Goal: Task Accomplishment & Management: Complete application form

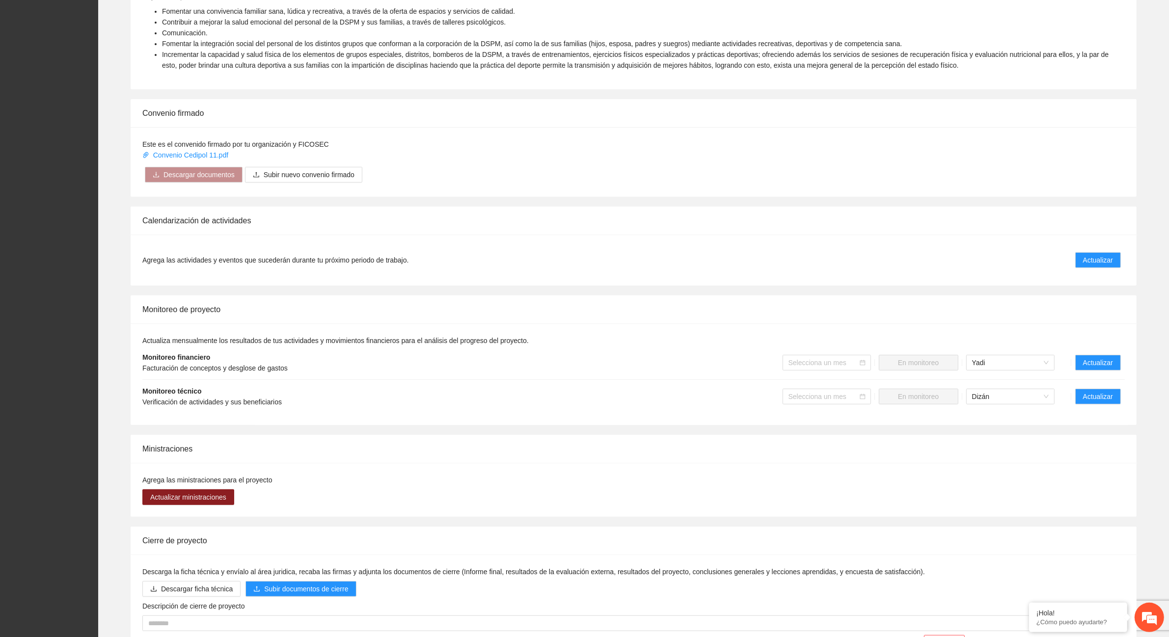
scroll to position [448, 0]
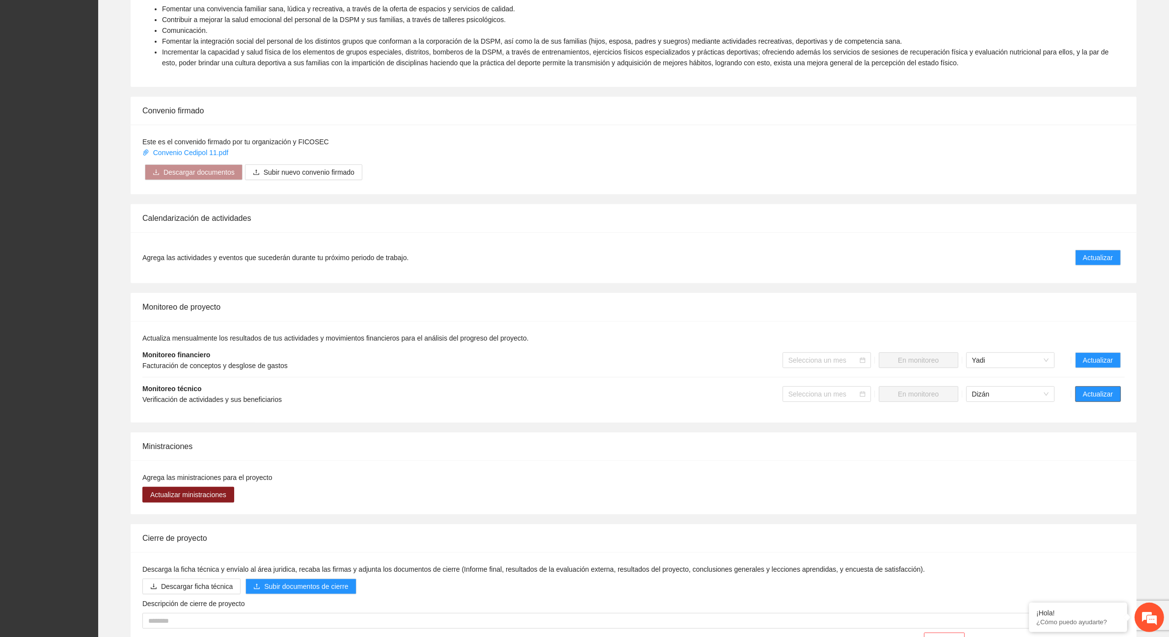
click at [1101, 393] on span "Actualizar" at bounding box center [1098, 394] width 30 height 11
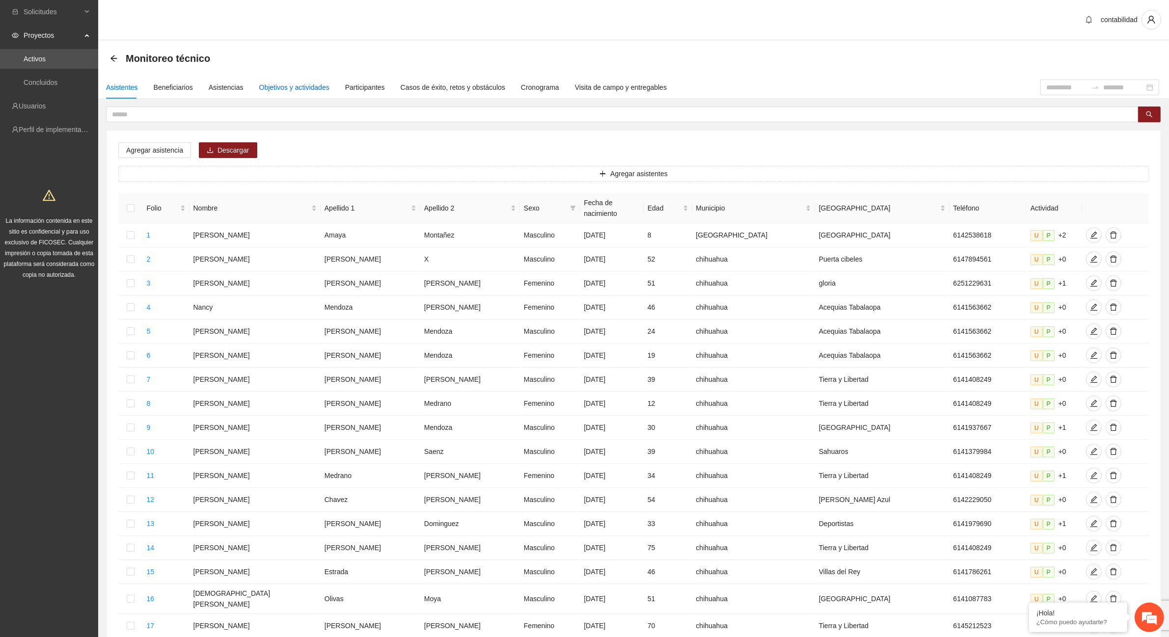
click at [305, 87] on div "Objetivos y actividades" at bounding box center [294, 87] width 70 height 11
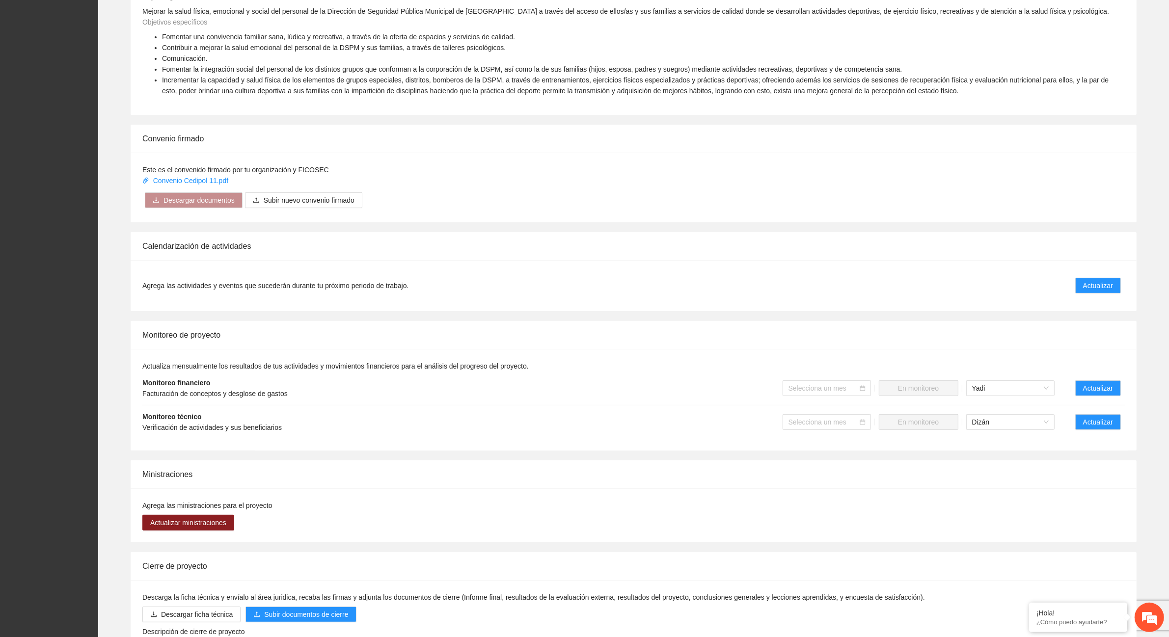
scroll to position [430, 0]
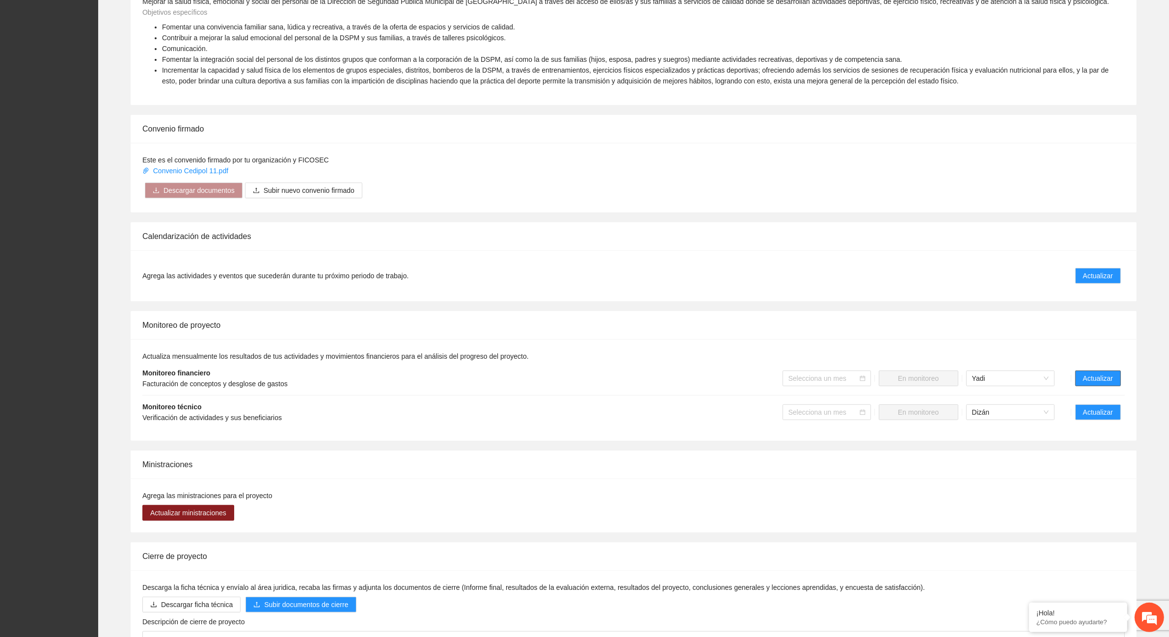
click at [1108, 378] on span "Actualizar" at bounding box center [1098, 378] width 30 height 11
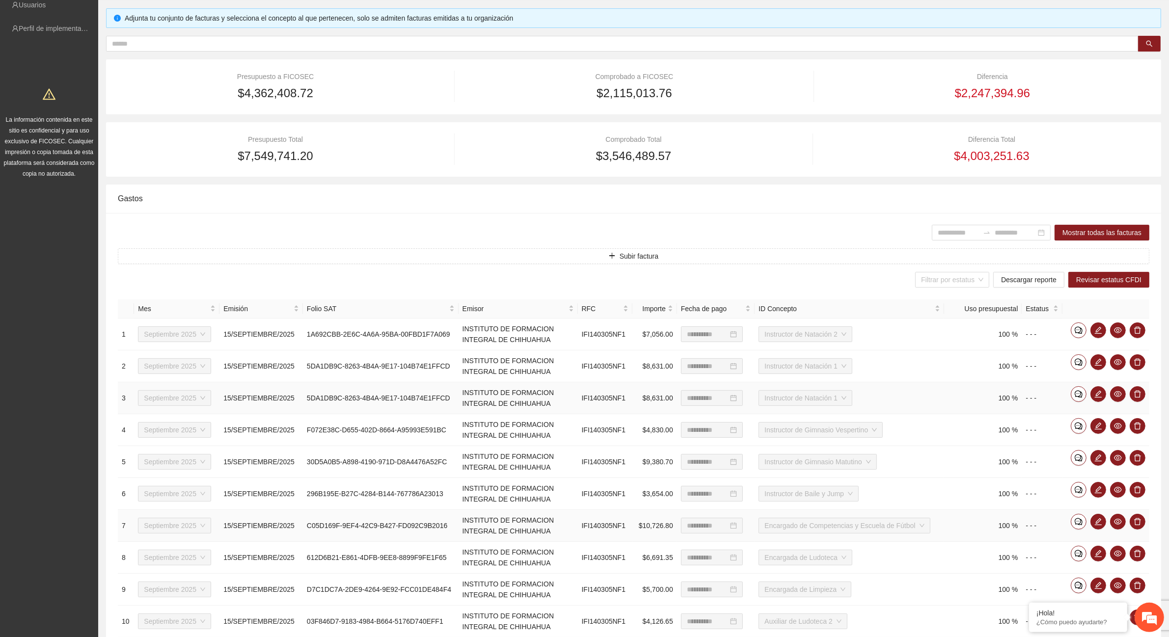
scroll to position [177, 0]
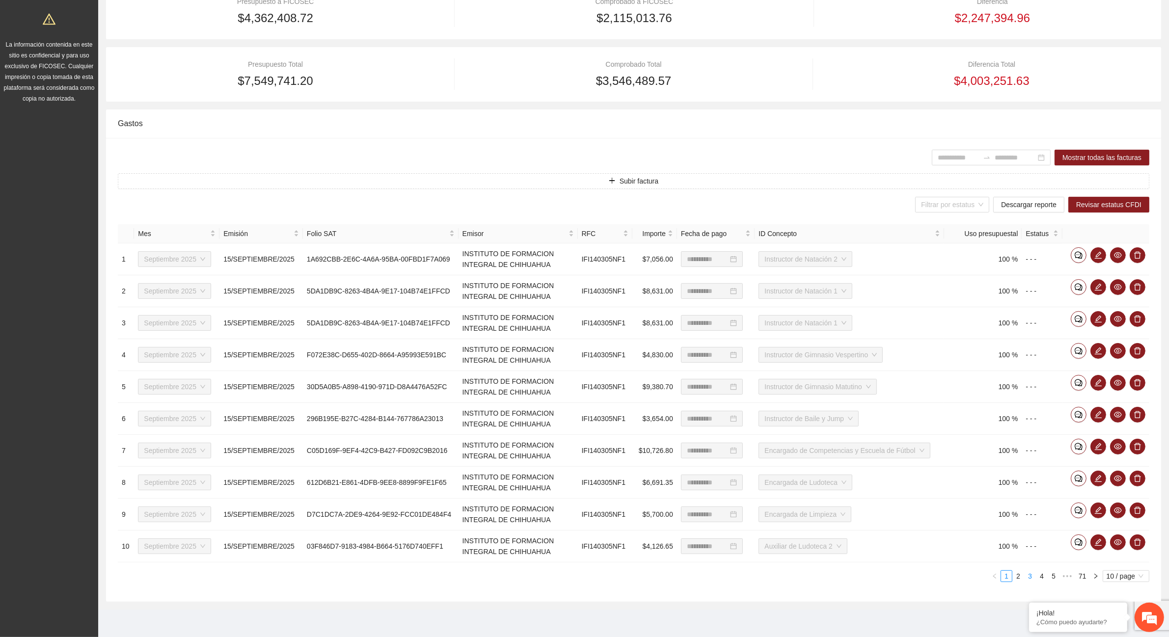
click at [1027, 578] on link "3" at bounding box center [1029, 576] width 11 height 11
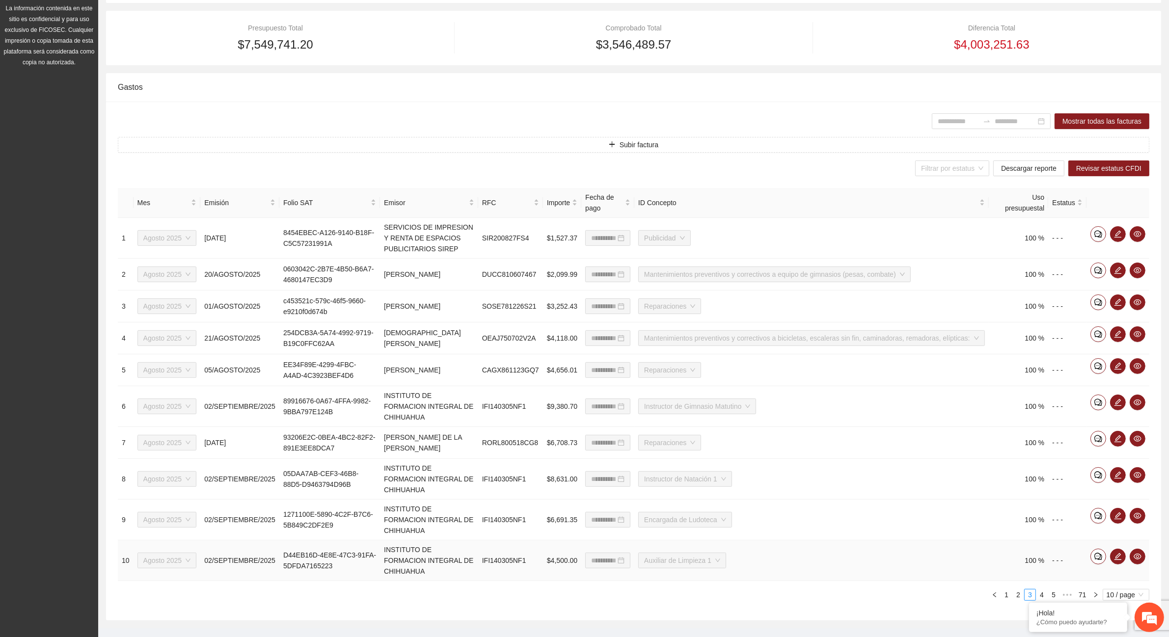
scroll to position [232, 0]
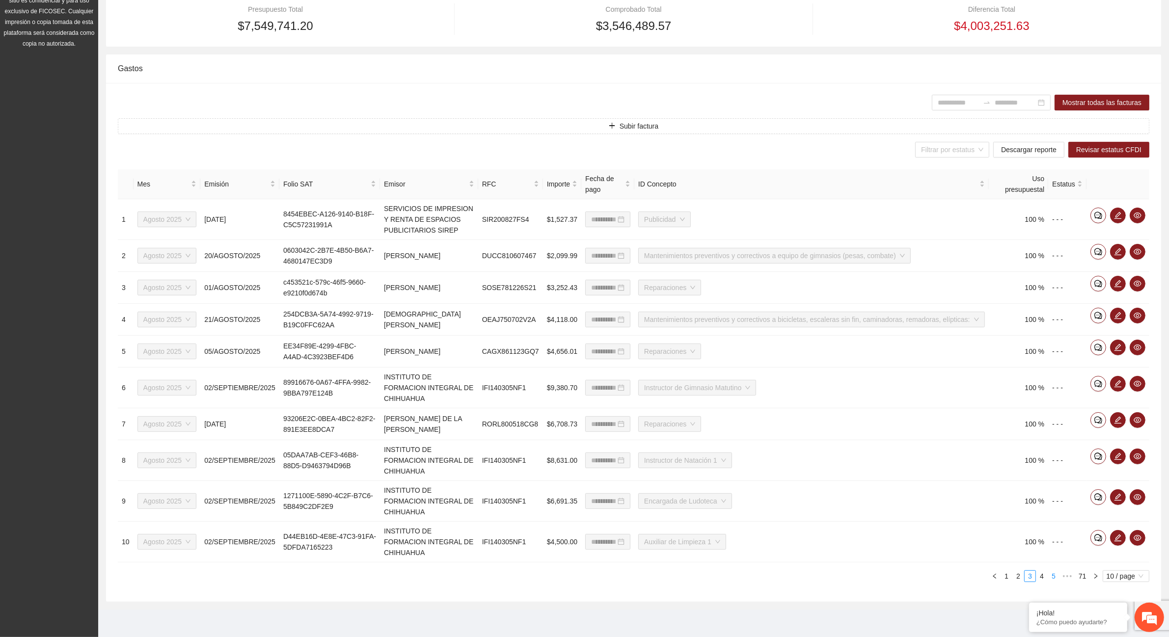
click at [1050, 578] on link "5" at bounding box center [1053, 576] width 11 height 11
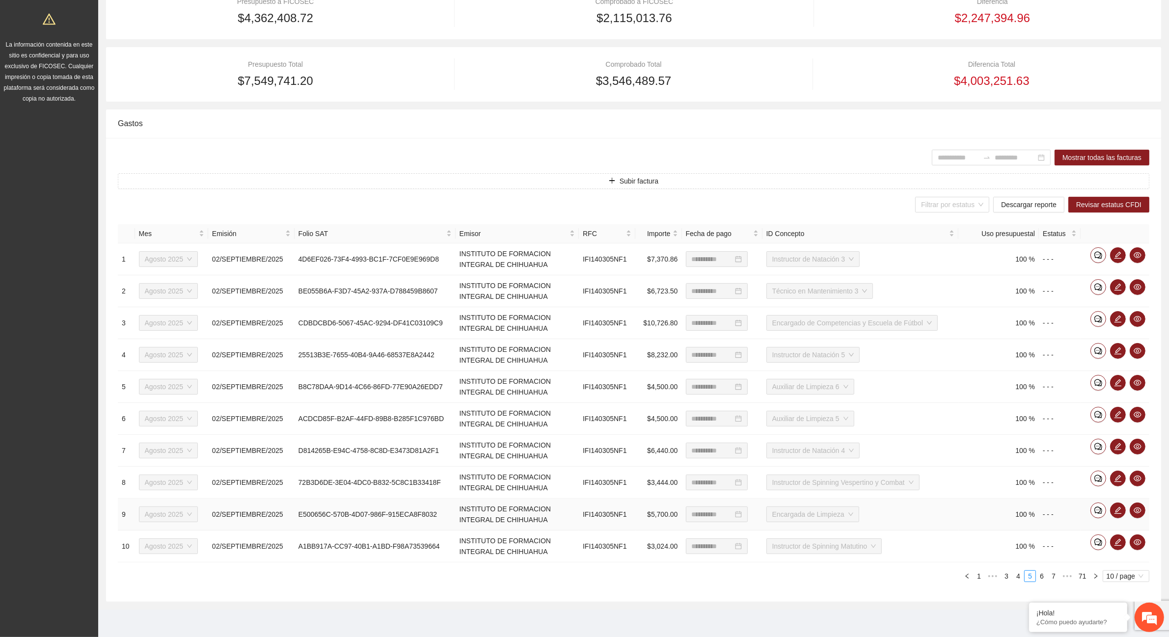
scroll to position [177, 0]
click at [990, 578] on span "•••" at bounding box center [993, 576] width 16 height 12
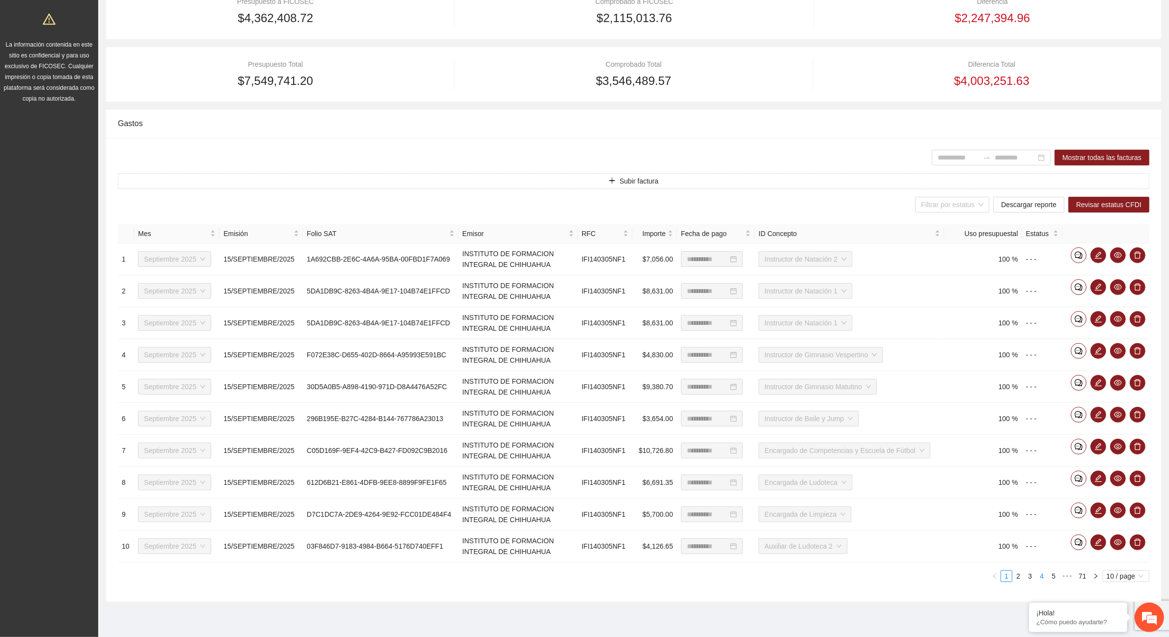
click at [1039, 578] on link "4" at bounding box center [1041, 576] width 11 height 11
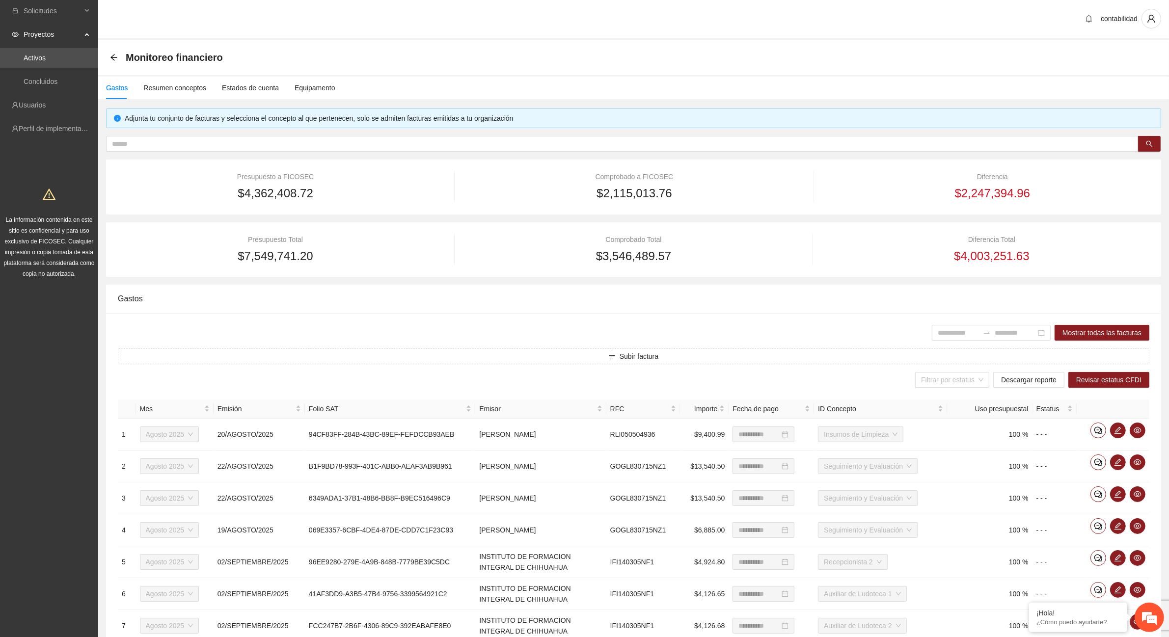
scroll to position [0, 0]
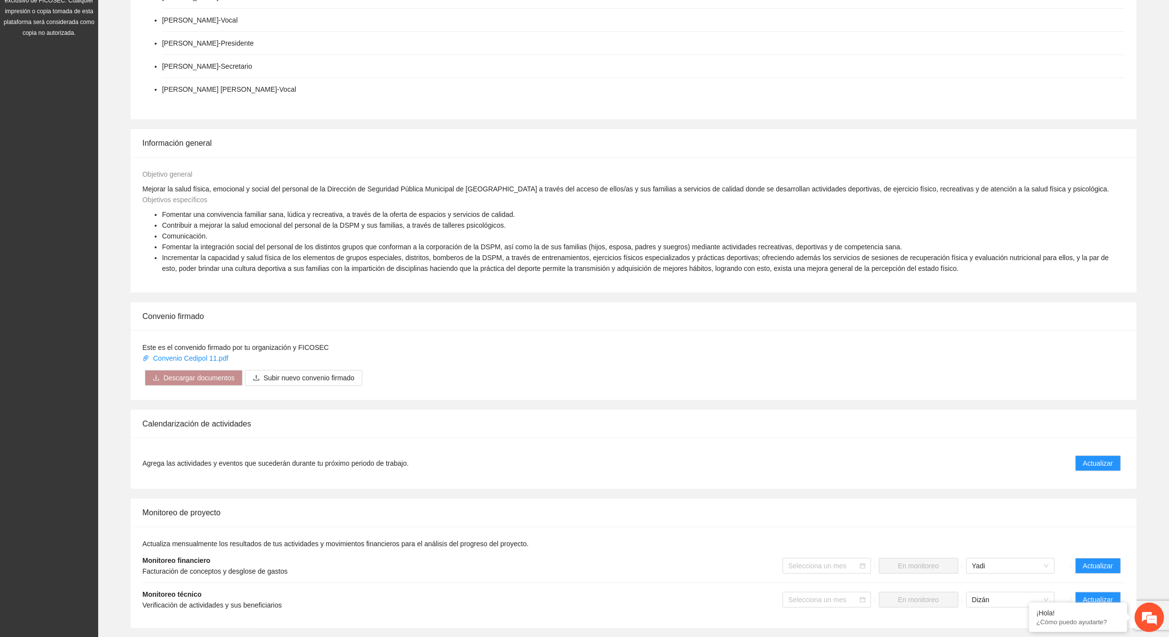
scroll to position [368, 0]
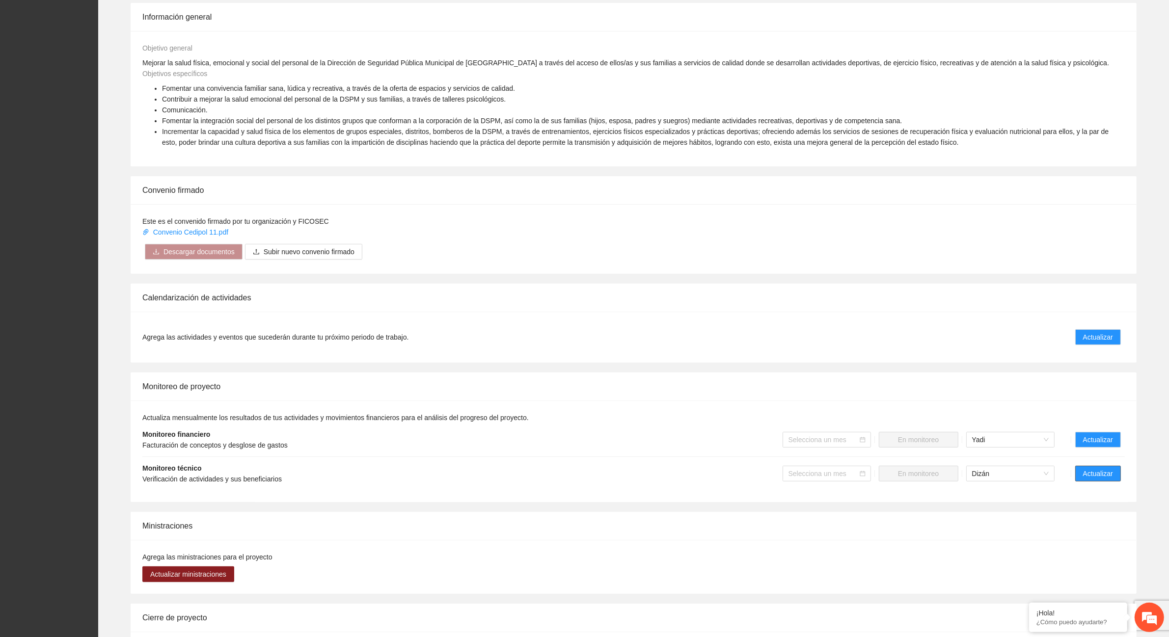
click at [1092, 472] on span "Actualizar" at bounding box center [1098, 473] width 30 height 11
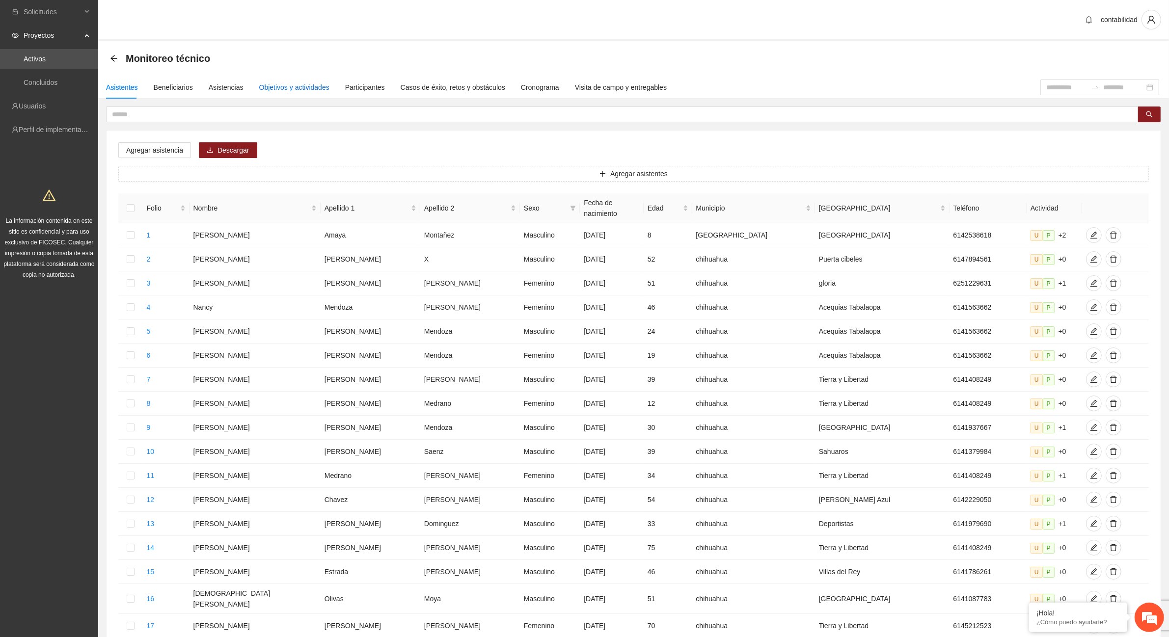
click at [305, 86] on div "Objetivos y actividades" at bounding box center [294, 87] width 70 height 11
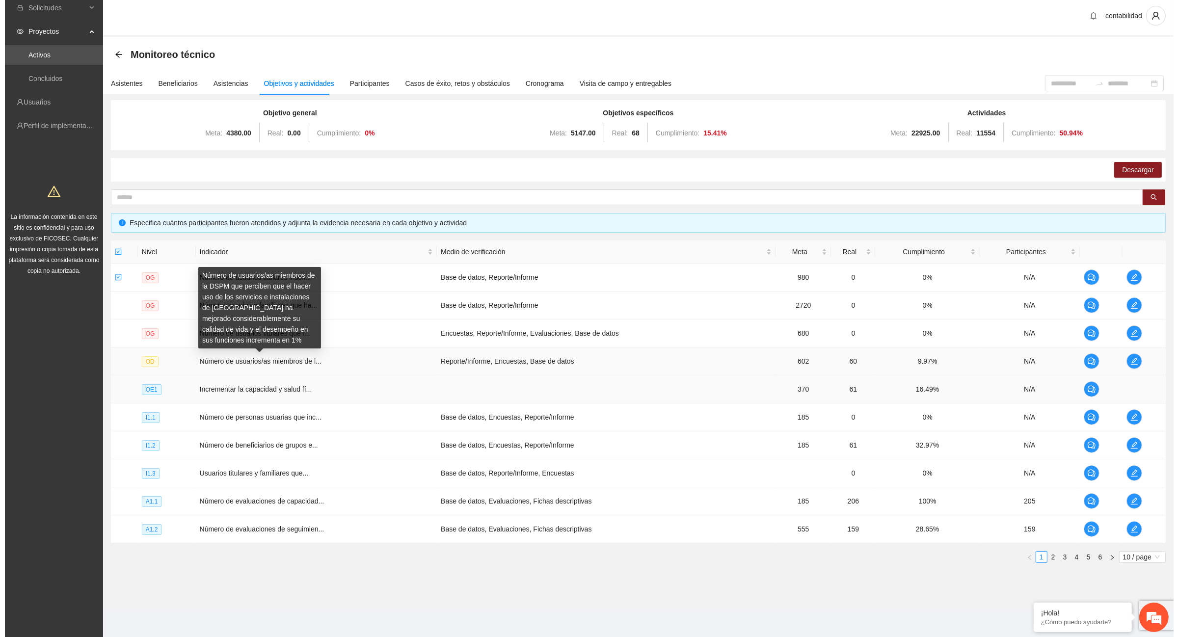
scroll to position [5, 0]
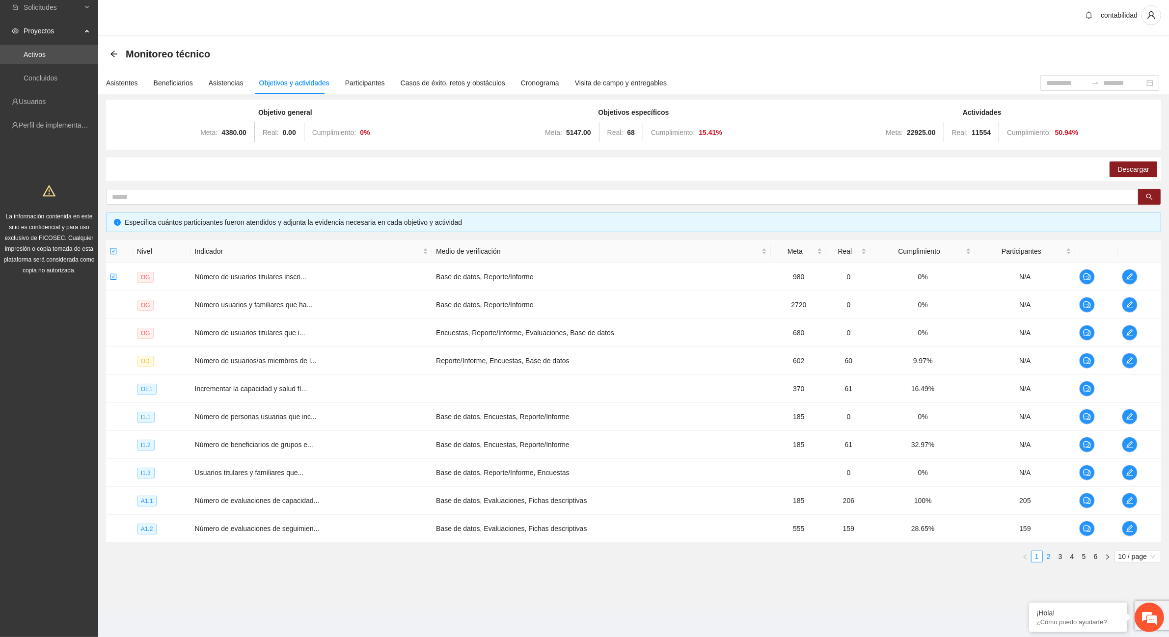
click at [1050, 558] on link "2" at bounding box center [1048, 556] width 11 height 11
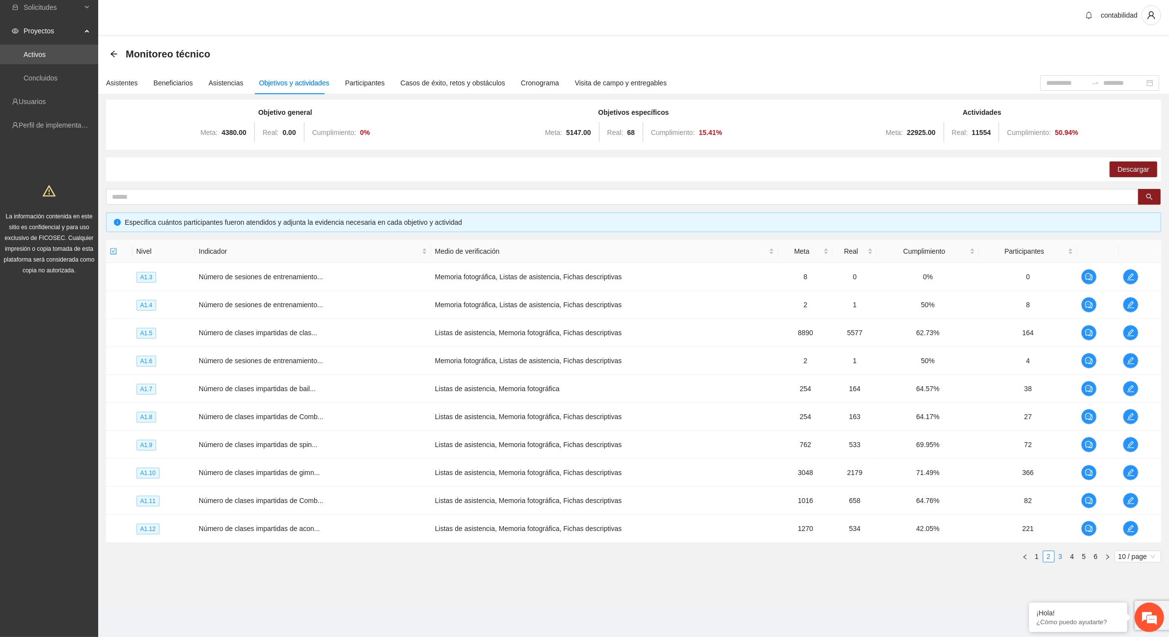
click at [1059, 560] on link "3" at bounding box center [1060, 556] width 11 height 11
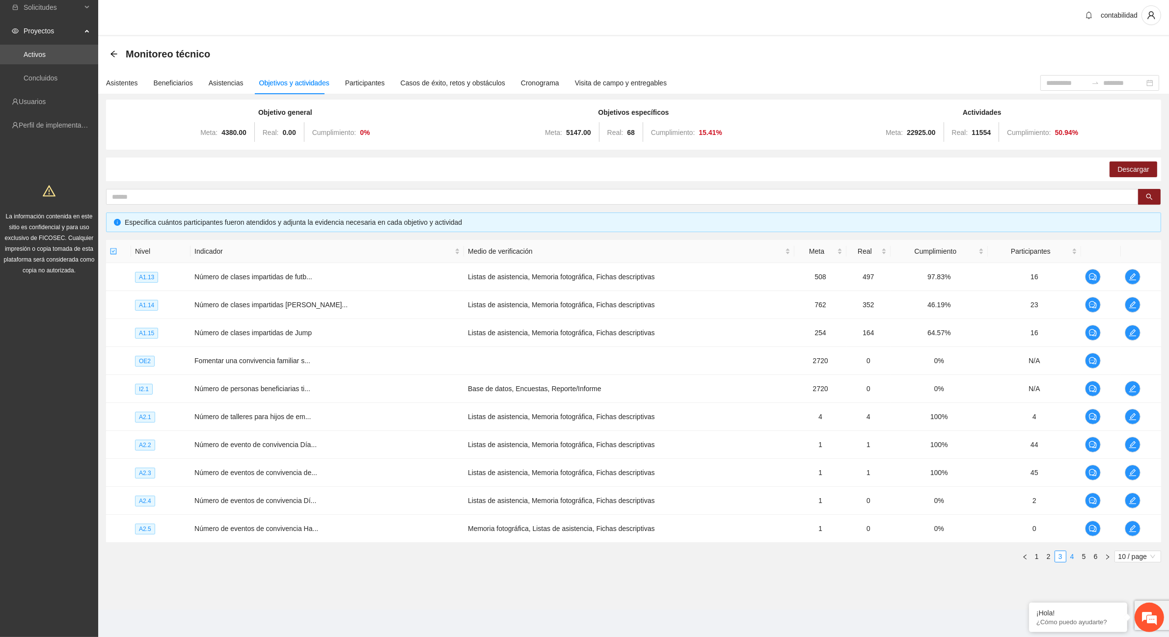
click at [1071, 559] on link "4" at bounding box center [1072, 556] width 11 height 11
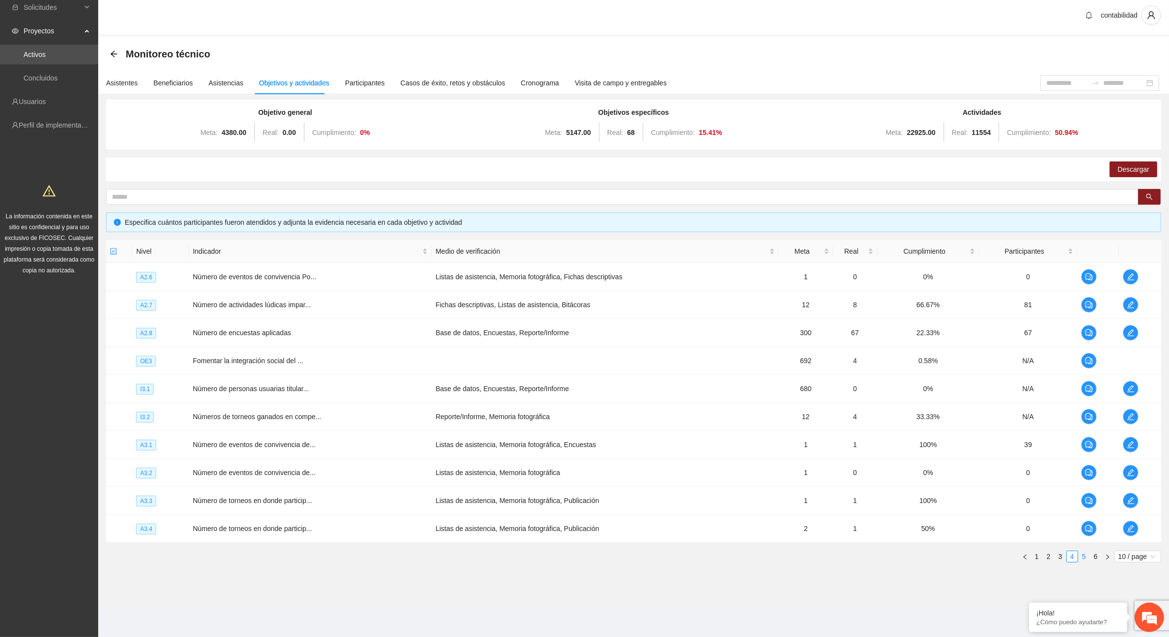
click at [1085, 557] on link "5" at bounding box center [1083, 556] width 11 height 11
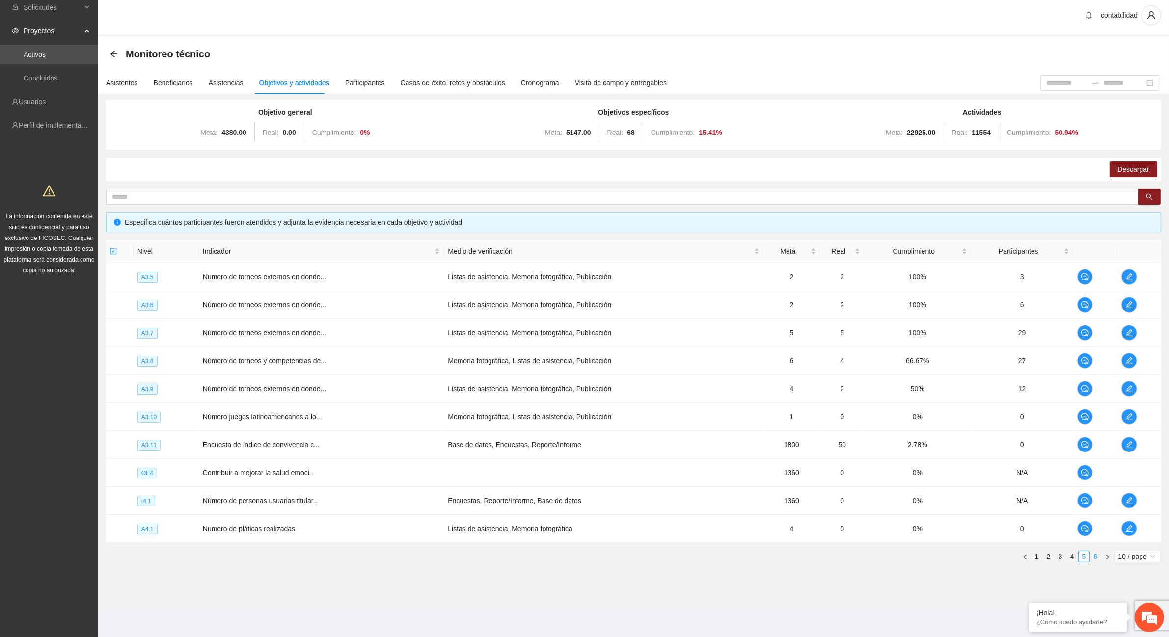
click at [1093, 557] on link "6" at bounding box center [1095, 556] width 11 height 11
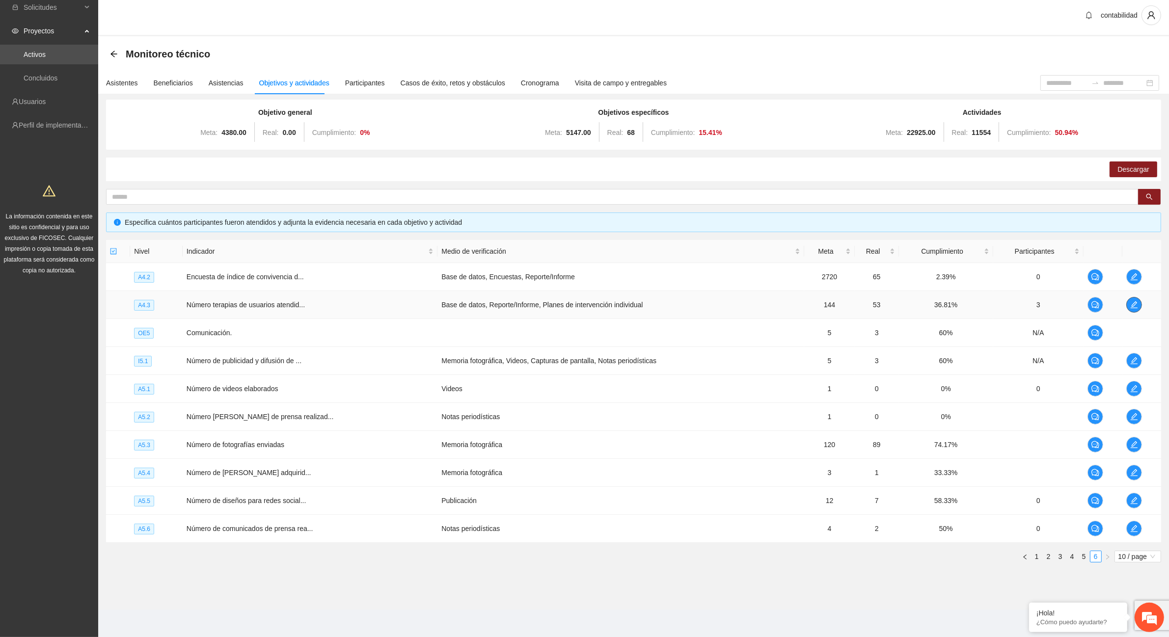
click at [1135, 307] on icon "edit" at bounding box center [1134, 304] width 7 height 7
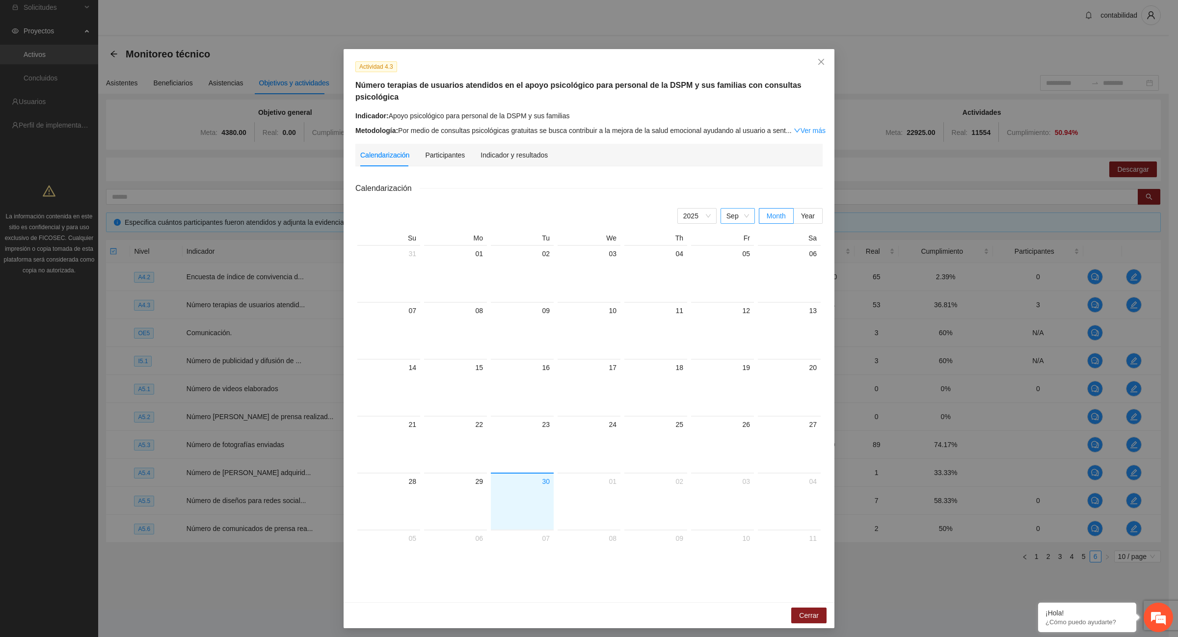
click at [750, 208] on div "Sep" at bounding box center [738, 216] width 34 height 16
click at [735, 324] on div "Aug" at bounding box center [737, 329] width 23 height 11
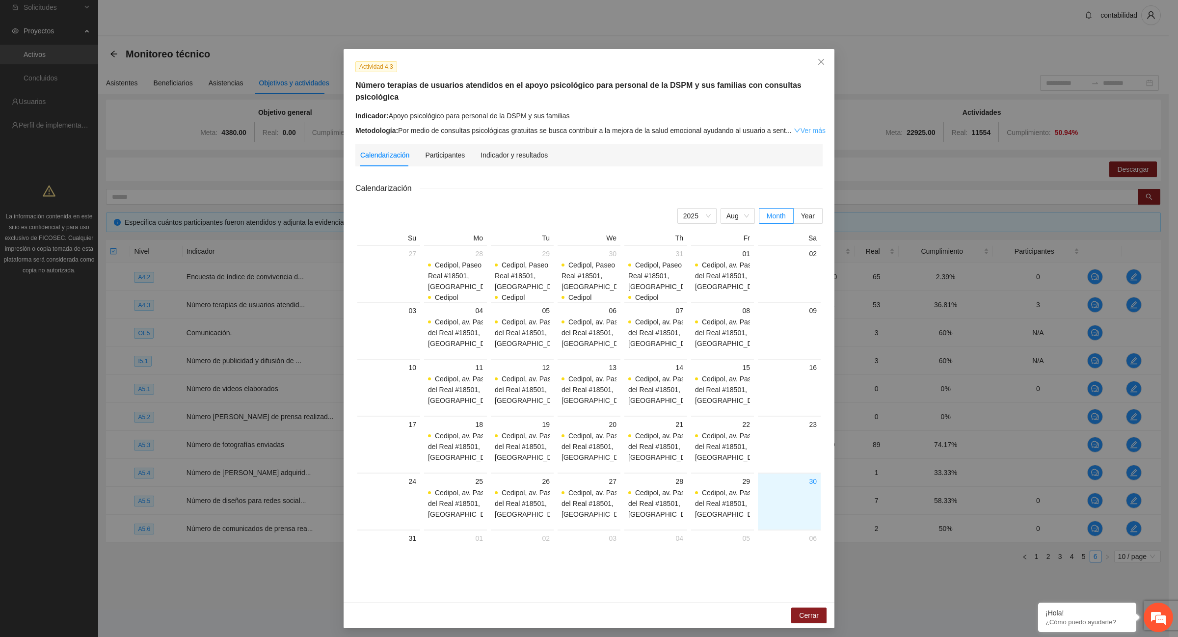
click at [810, 127] on link "Ver más" at bounding box center [810, 131] width 32 height 8
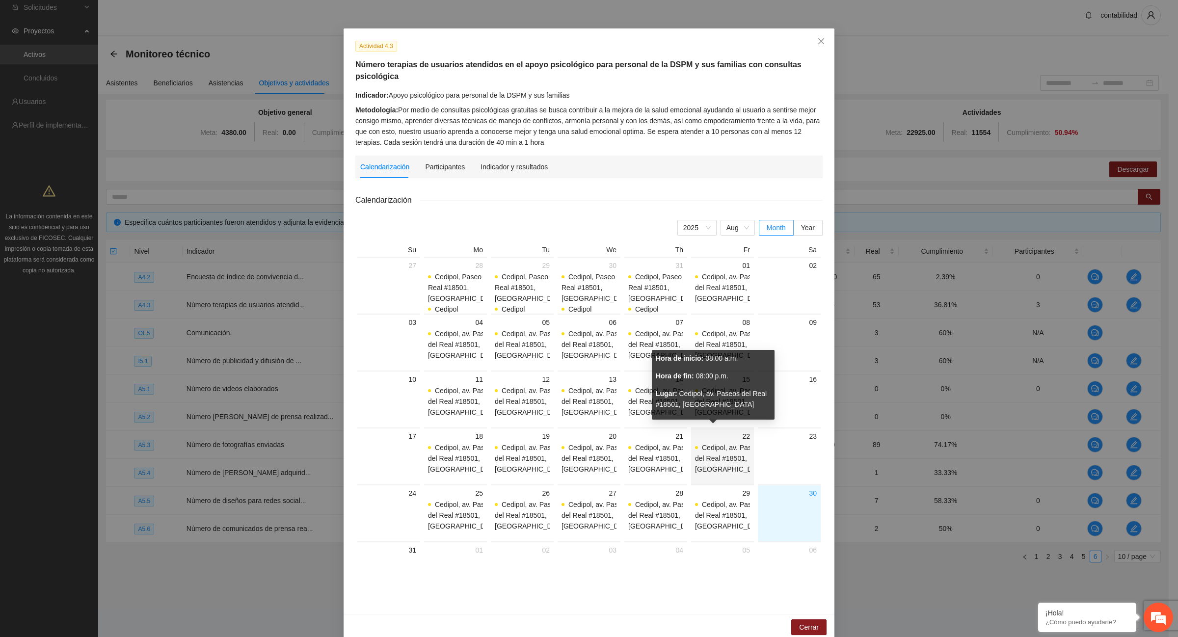
scroll to position [0, 0]
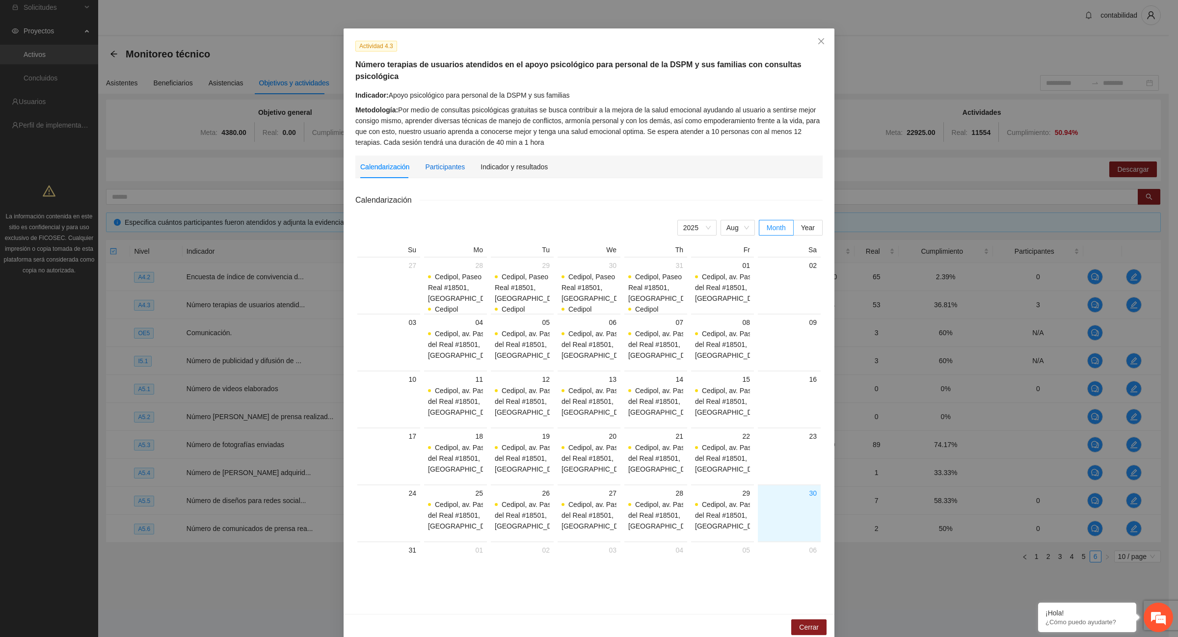
click at [440, 162] on div "Participantes" at bounding box center [445, 167] width 40 height 11
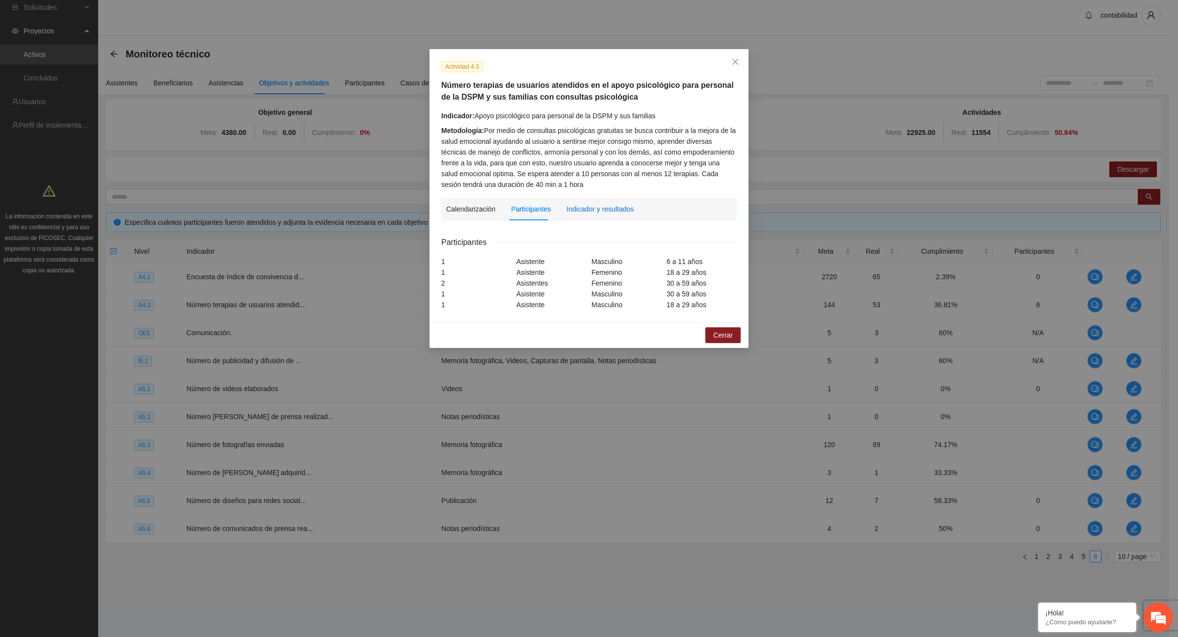
click at [587, 211] on div "Indicador y resultados" at bounding box center [599, 209] width 67 height 11
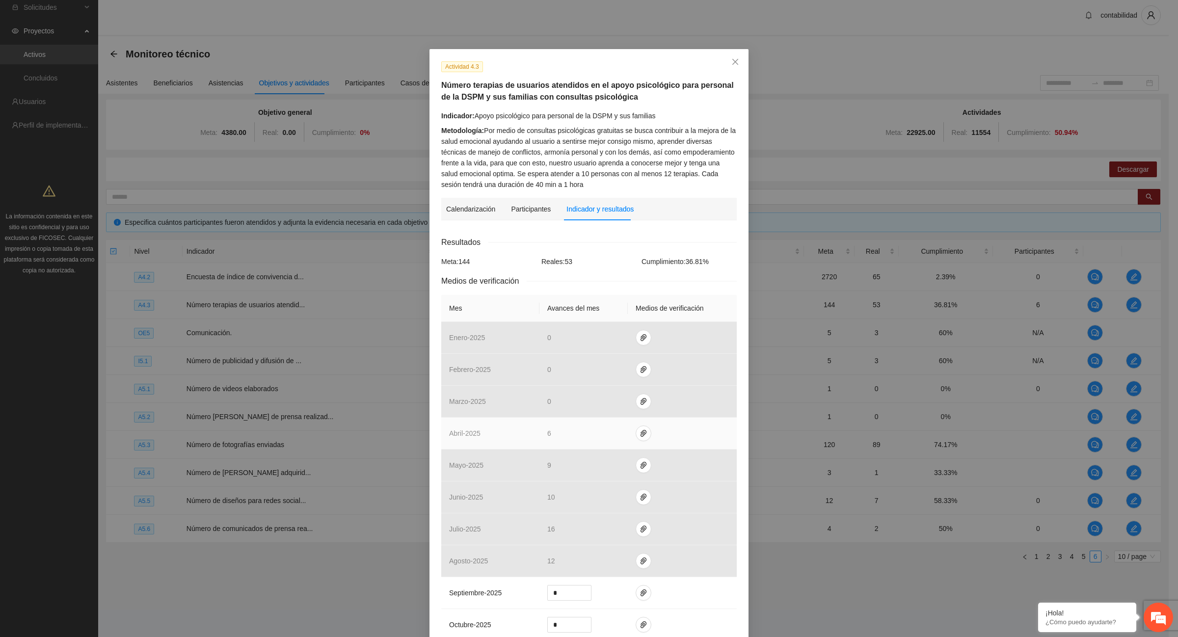
scroll to position [61, 0]
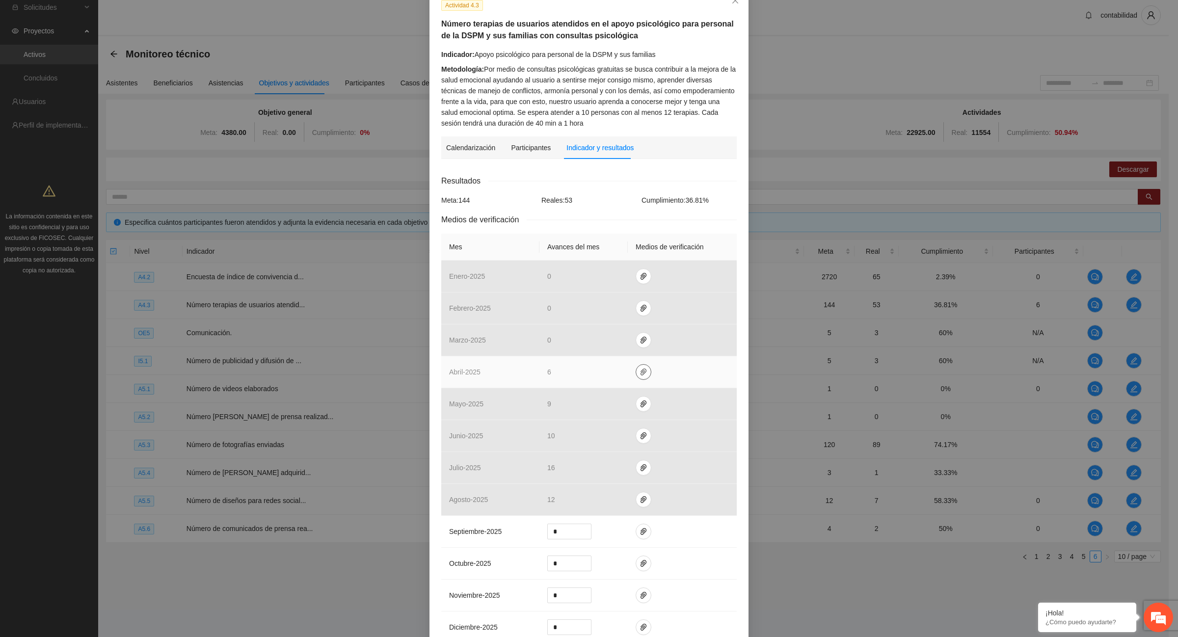
click at [640, 372] on icon "paper-clip" at bounding box center [644, 372] width 8 height 8
click at [620, 342] on link "A 4.[DATE].rar" at bounding box center [640, 345] width 140 height 11
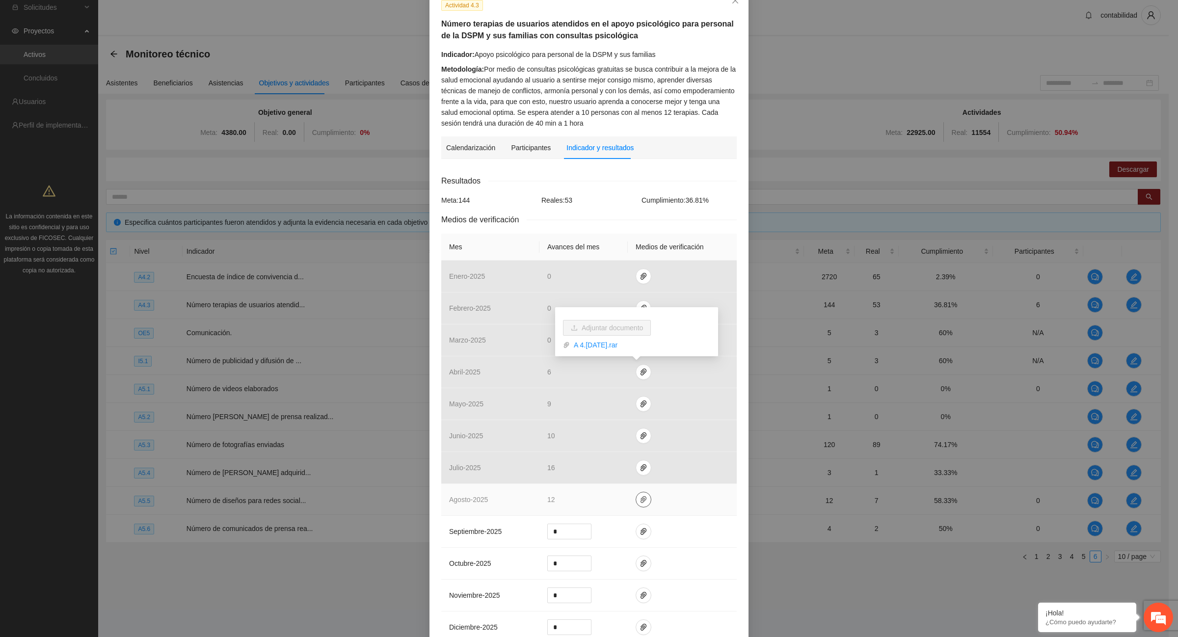
click at [641, 503] on icon "paper-clip" at bounding box center [644, 499] width 6 height 7
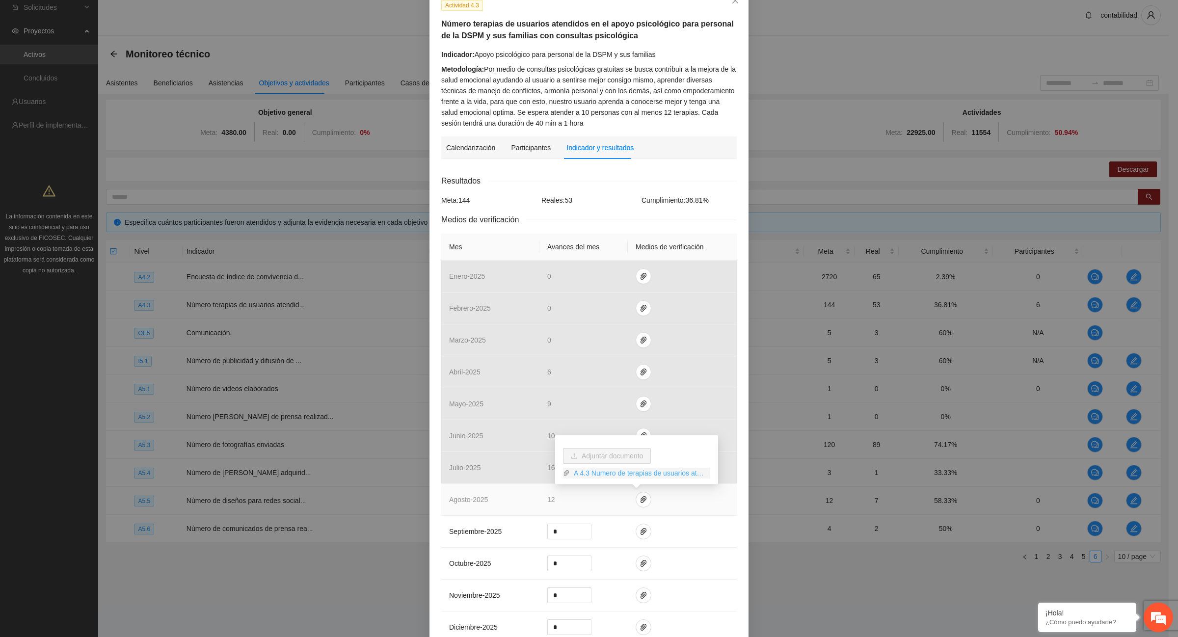
click at [629, 474] on link "A 4.3 Numero de terapias de usuarios atendidos AGOSTO.zip" at bounding box center [640, 473] width 140 height 11
click at [629, 473] on link "A 4.3 Numero de terapias de usuarios atendidos AGOSTO.zip" at bounding box center [640, 473] width 140 height 11
click at [628, 473] on link "A 4.3 Numero de terapias de usuarios atendidos AGOSTO.zip" at bounding box center [640, 473] width 140 height 11
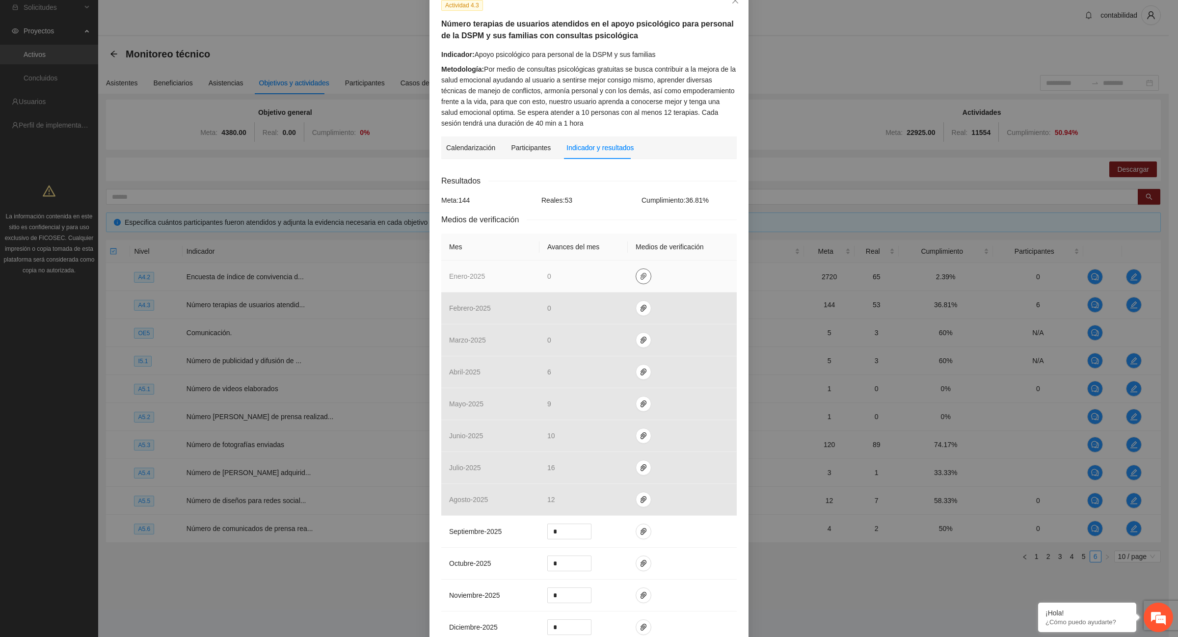
click at [641, 275] on icon "paper-clip" at bounding box center [644, 276] width 6 height 7
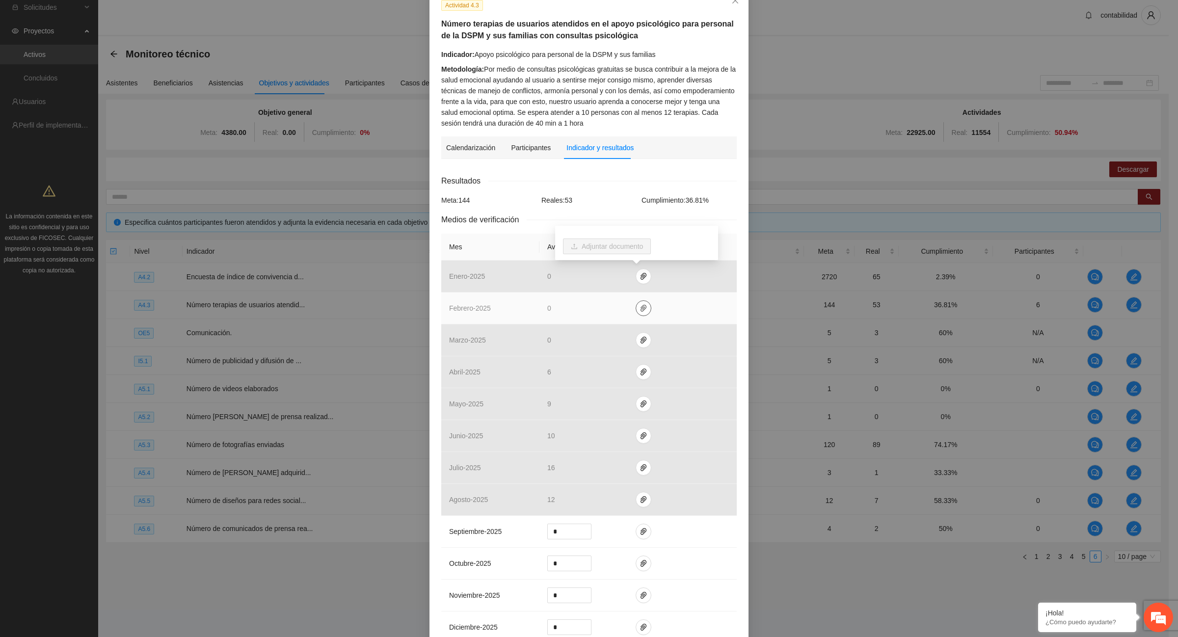
click at [640, 306] on icon "paper-clip" at bounding box center [644, 308] width 8 height 8
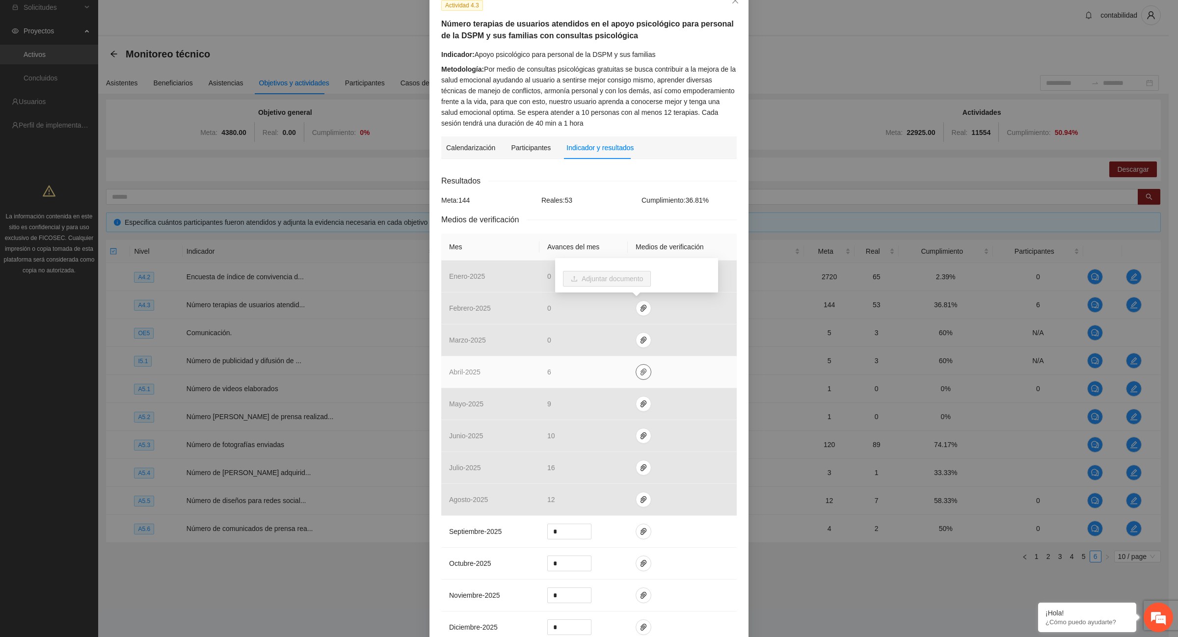
click at [641, 372] on icon "paper-clip" at bounding box center [644, 372] width 6 height 7
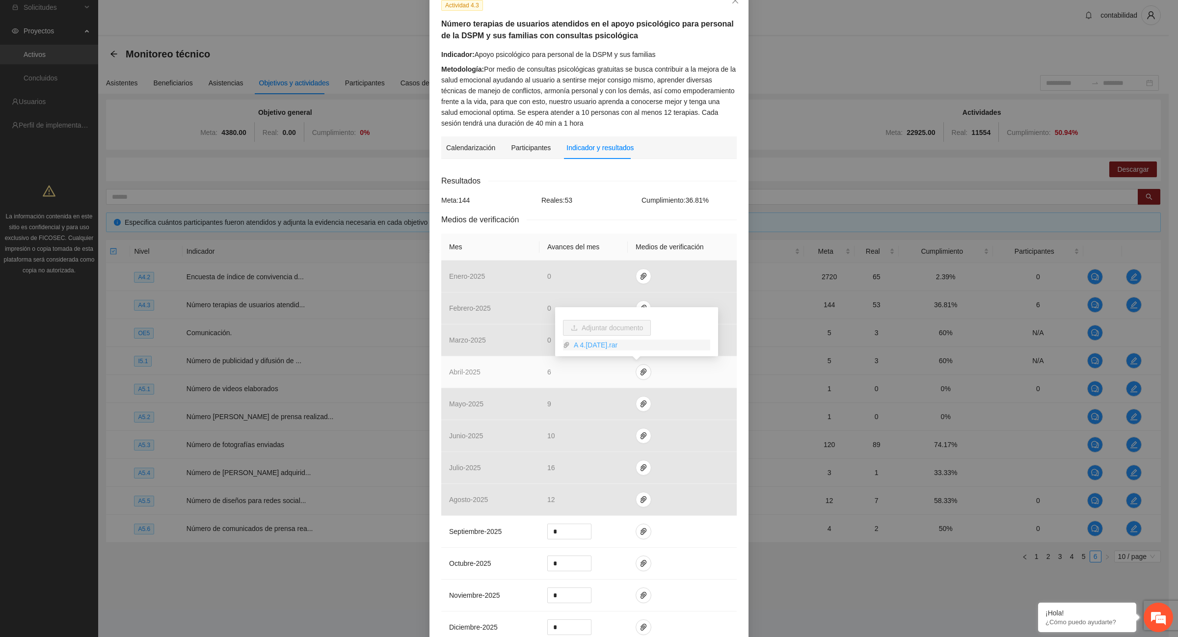
click at [590, 343] on link "A 4.[DATE].rar" at bounding box center [640, 345] width 140 height 11
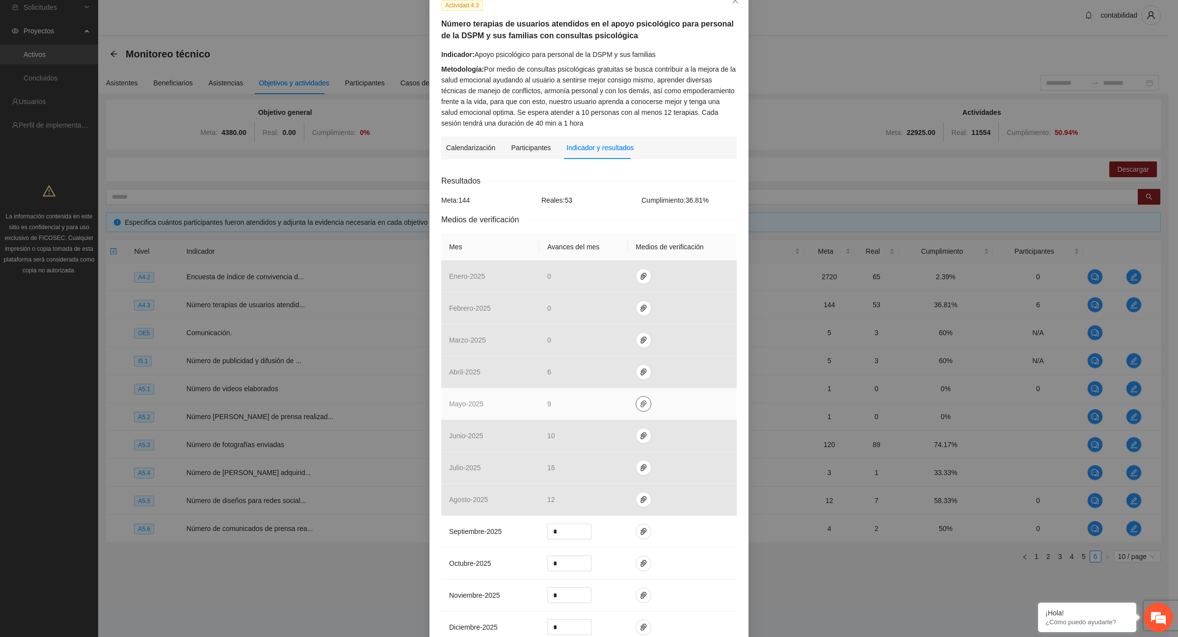
click at [640, 407] on icon "paper-clip" at bounding box center [644, 404] width 8 height 8
click at [623, 376] on link "A4.3_APOYO_PSICOLOGICO_MAYO_2025.rar" at bounding box center [640, 377] width 140 height 11
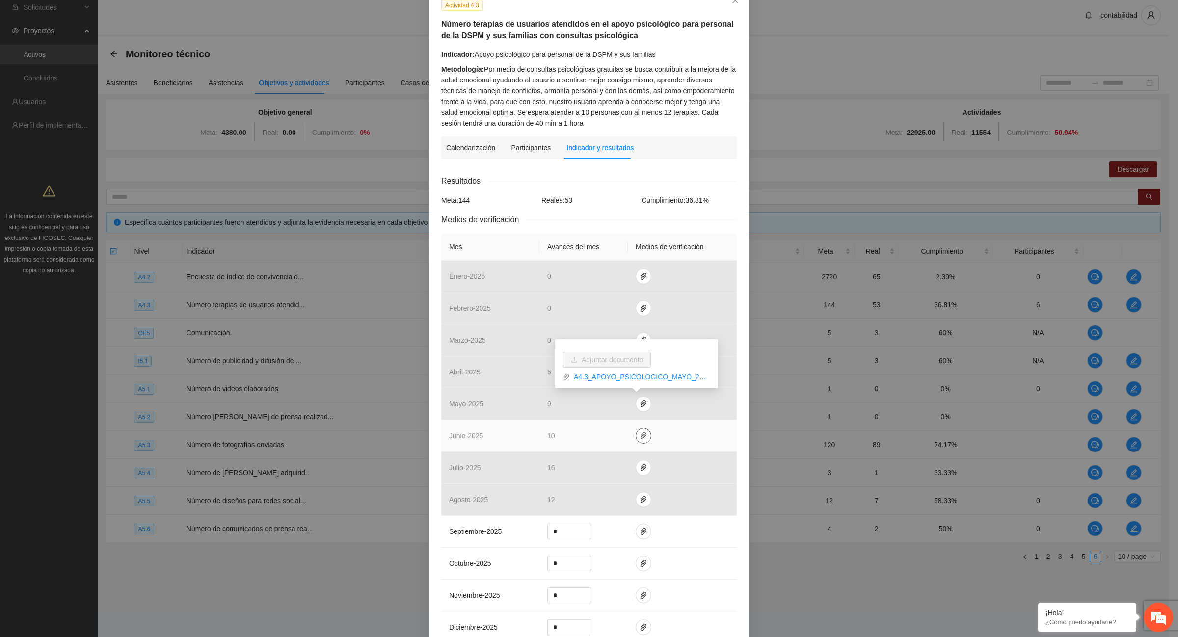
click at [639, 440] on button "button" at bounding box center [644, 436] width 16 height 16
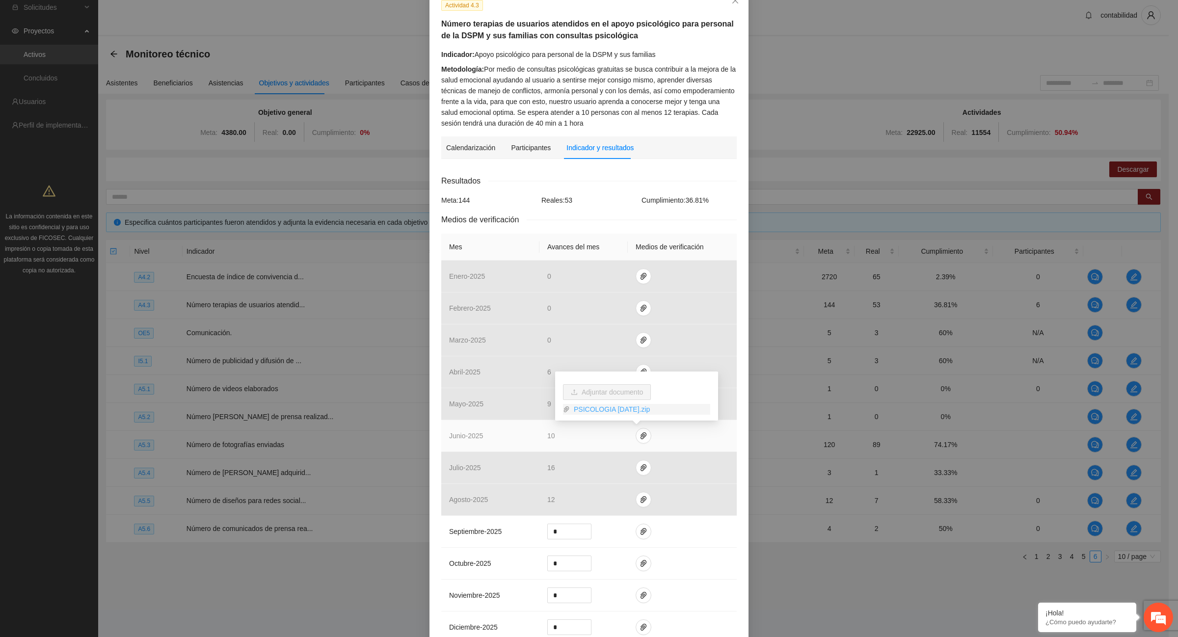
click at [621, 406] on link "PSICOLOGIA [DATE].zip" at bounding box center [640, 409] width 140 height 11
click at [624, 409] on link "PSICOLOGIA [DATE].zip" at bounding box center [640, 409] width 140 height 11
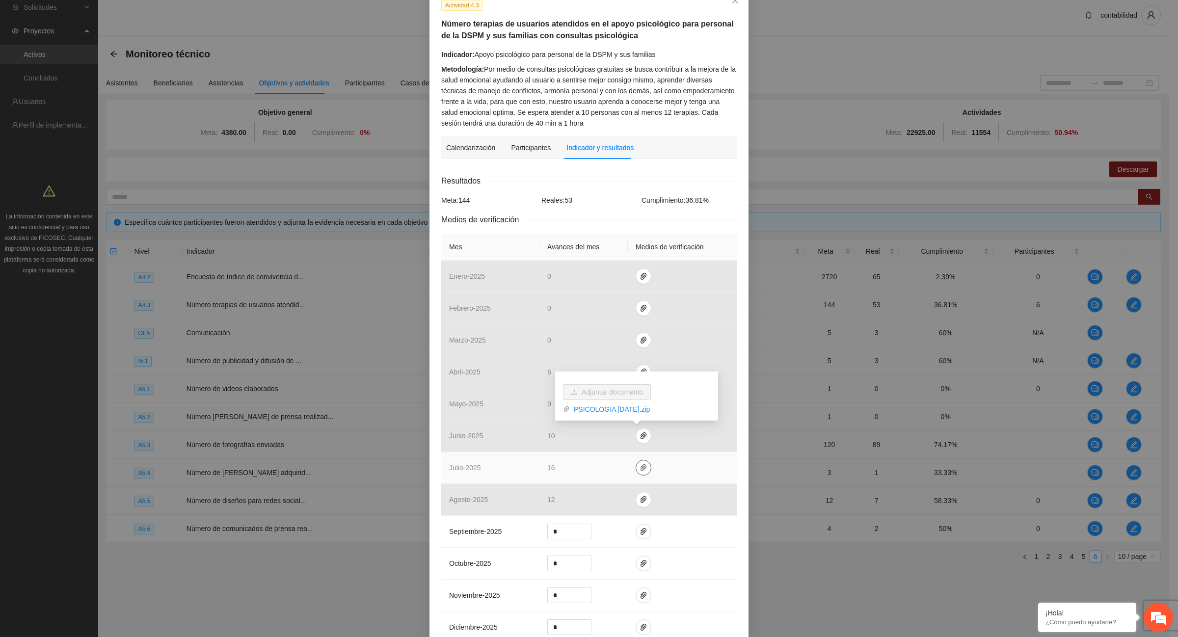
click at [640, 465] on icon "paper-clip" at bounding box center [644, 468] width 8 height 8
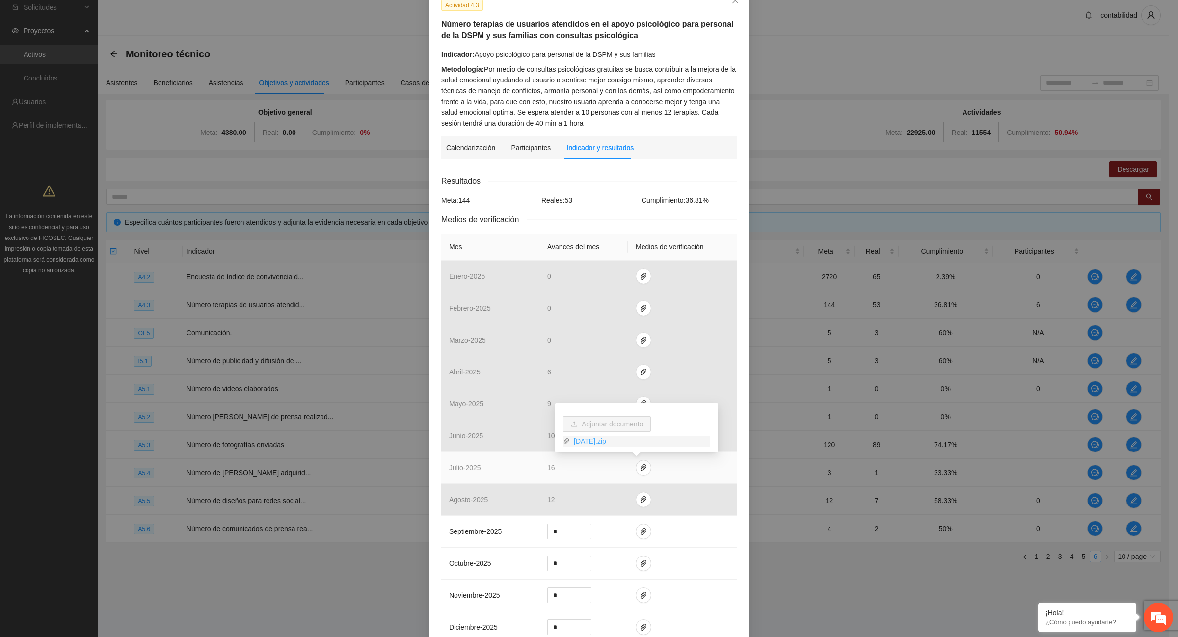
click at [595, 438] on link "[DATE].zip" at bounding box center [640, 441] width 140 height 11
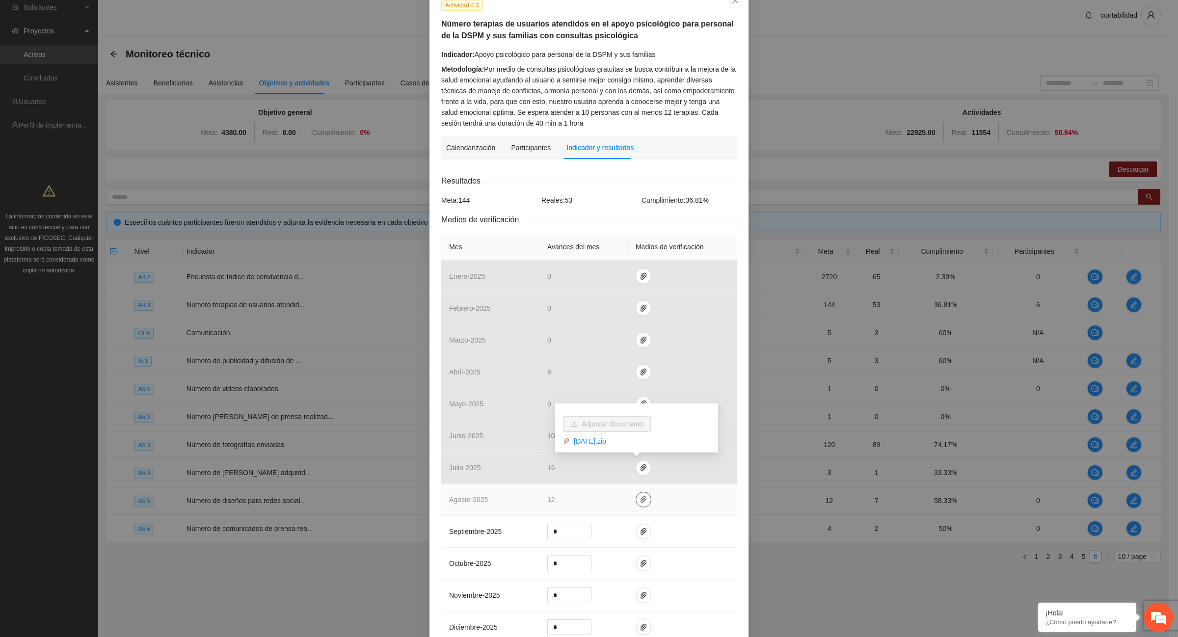
click at [641, 501] on icon "paper-clip" at bounding box center [644, 499] width 6 height 7
click at [630, 475] on link "A 4.3 Numero de terapias de usuarios atendidos AGOSTO.zip" at bounding box center [640, 473] width 140 height 11
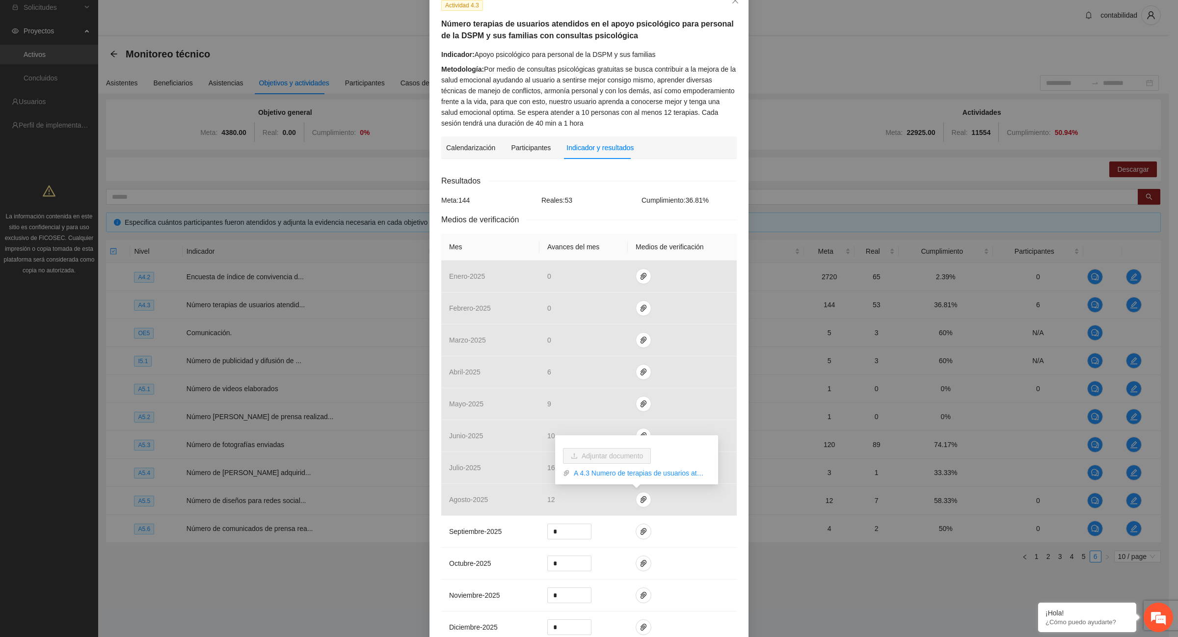
click at [324, 168] on div "Actividad 4.3 Número terapias de usuarios atendidos en el apoyo psicológico par…" at bounding box center [589, 318] width 1178 height 637
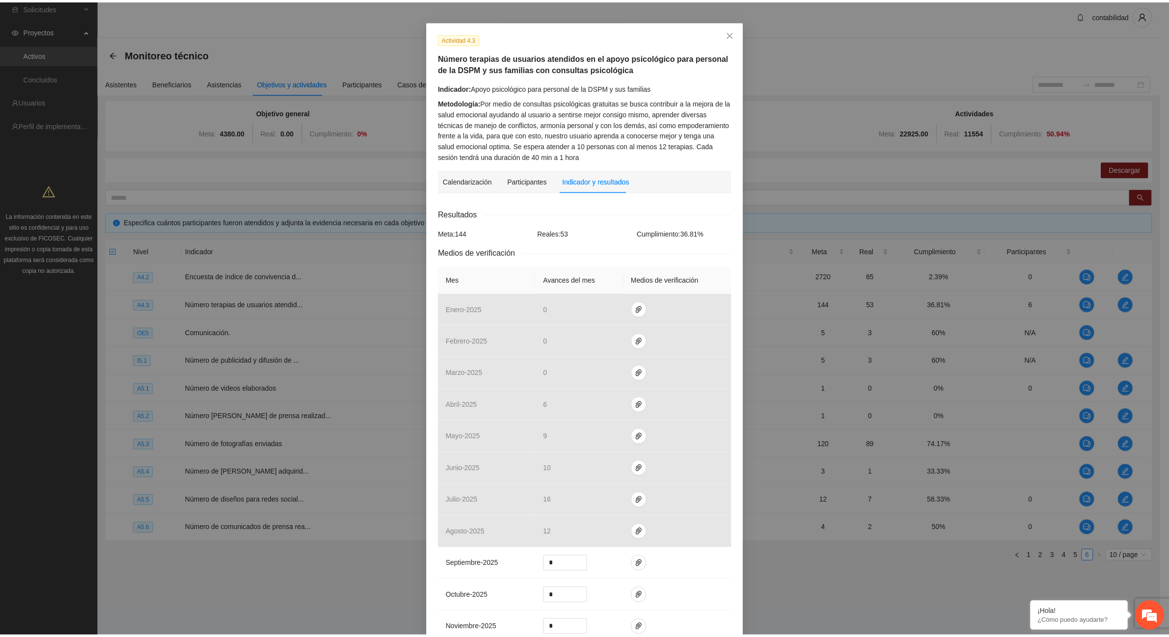
scroll to position [0, 0]
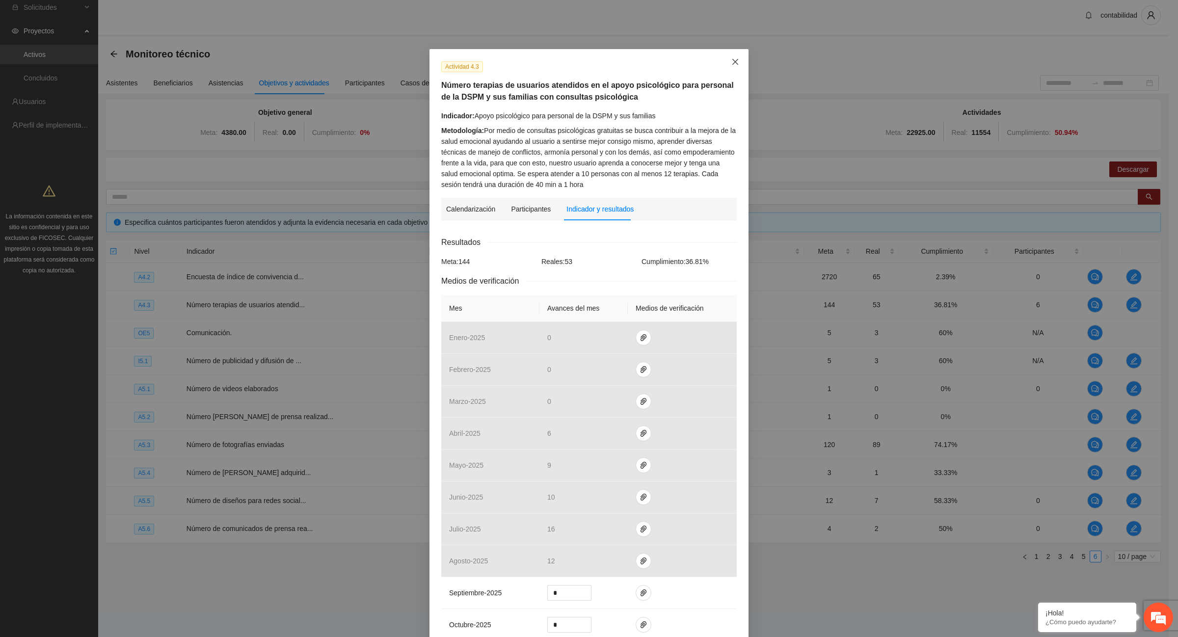
click at [728, 56] on span "Close" at bounding box center [735, 62] width 27 height 27
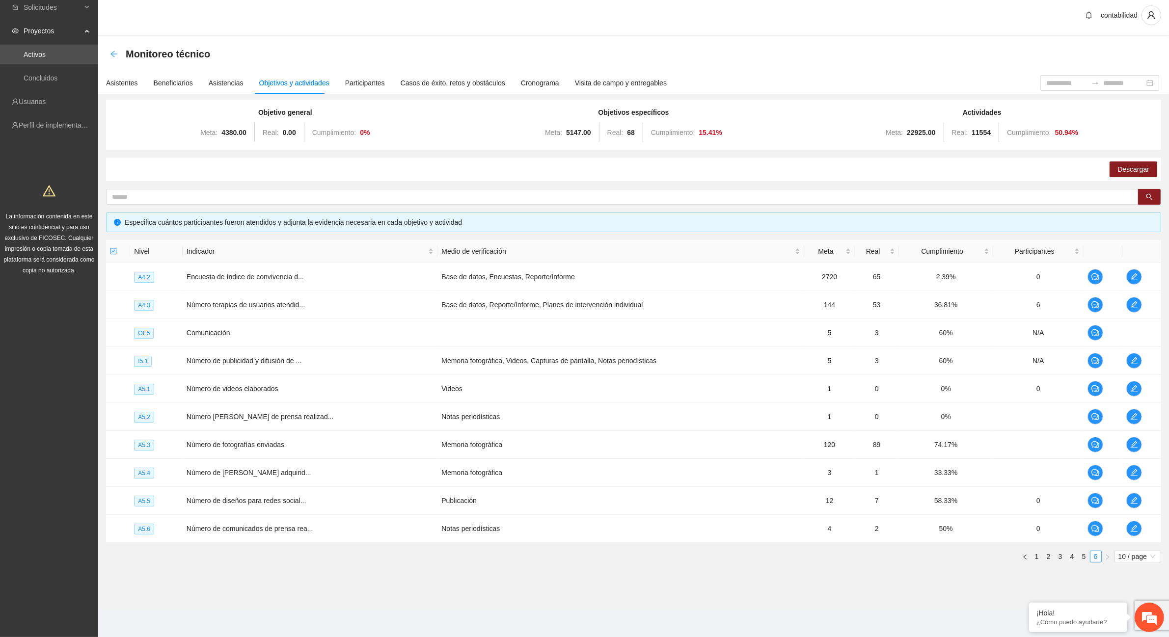
click at [114, 53] on icon "arrow-left" at bounding box center [113, 54] width 6 height 6
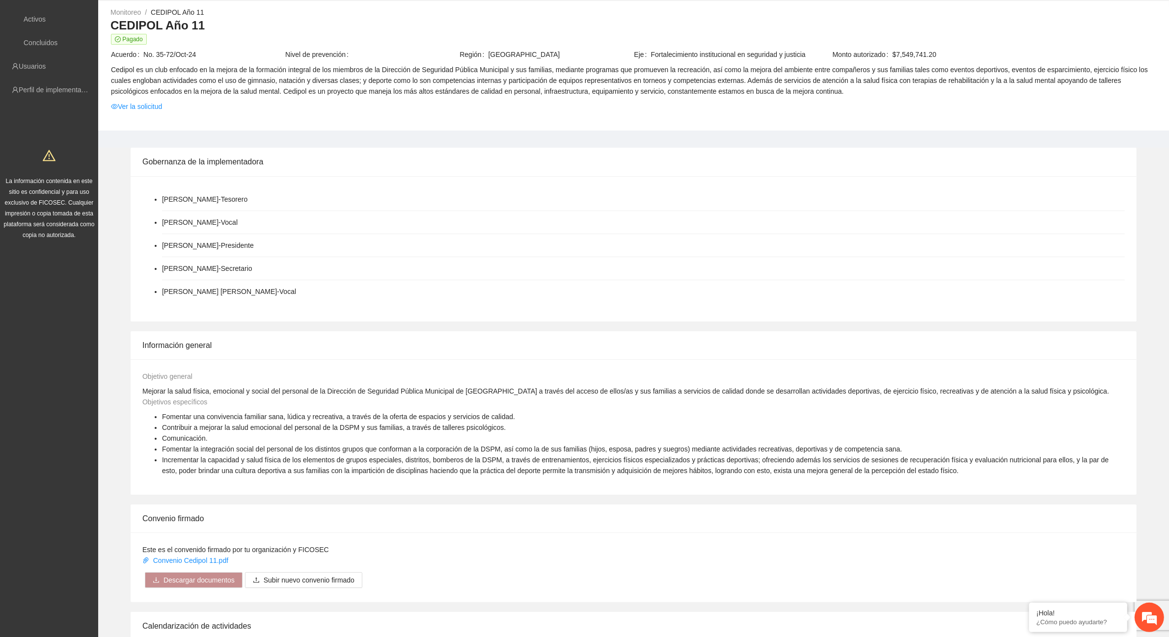
scroll to position [245, 0]
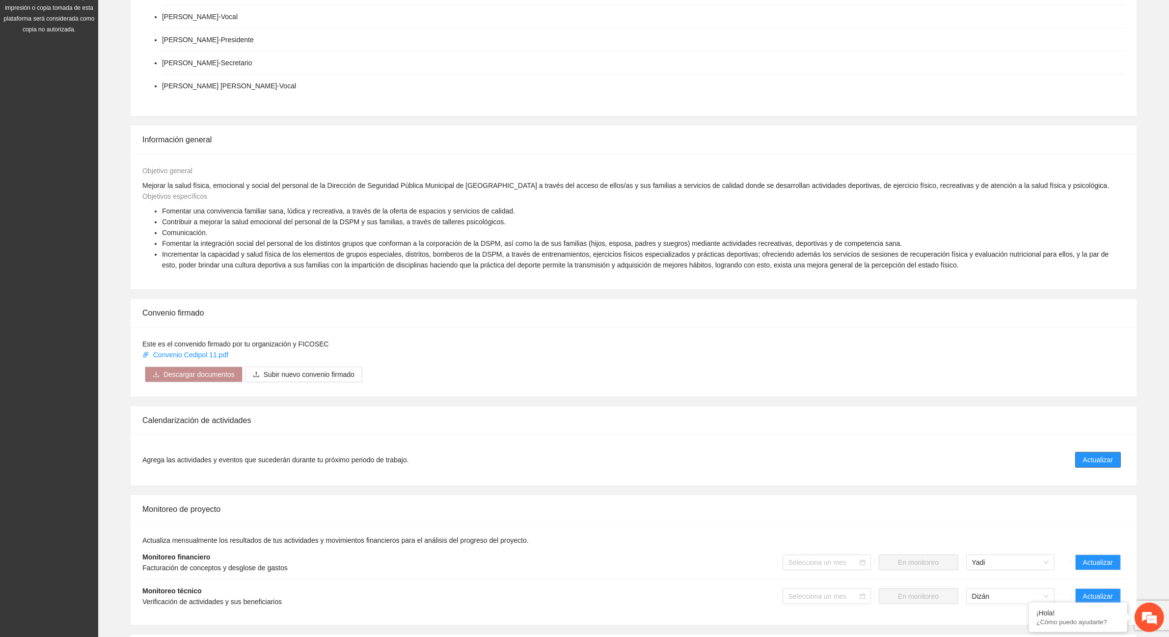
click at [1107, 465] on span "Actualizar" at bounding box center [1098, 460] width 30 height 11
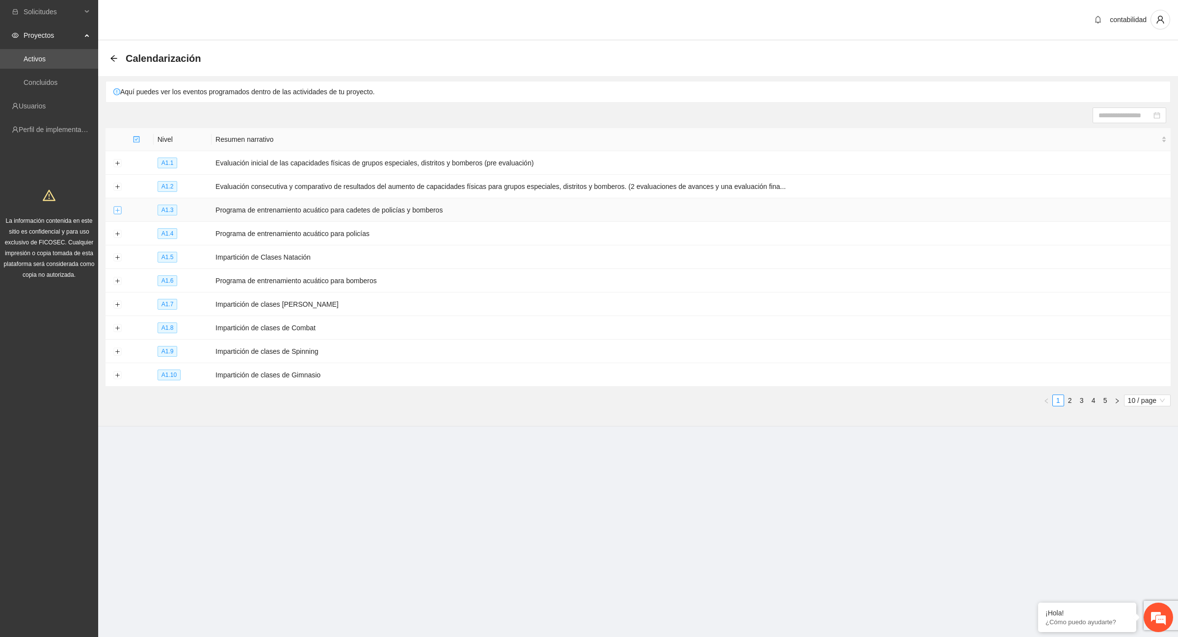
click at [118, 212] on button "Expand row" at bounding box center [117, 211] width 8 height 8
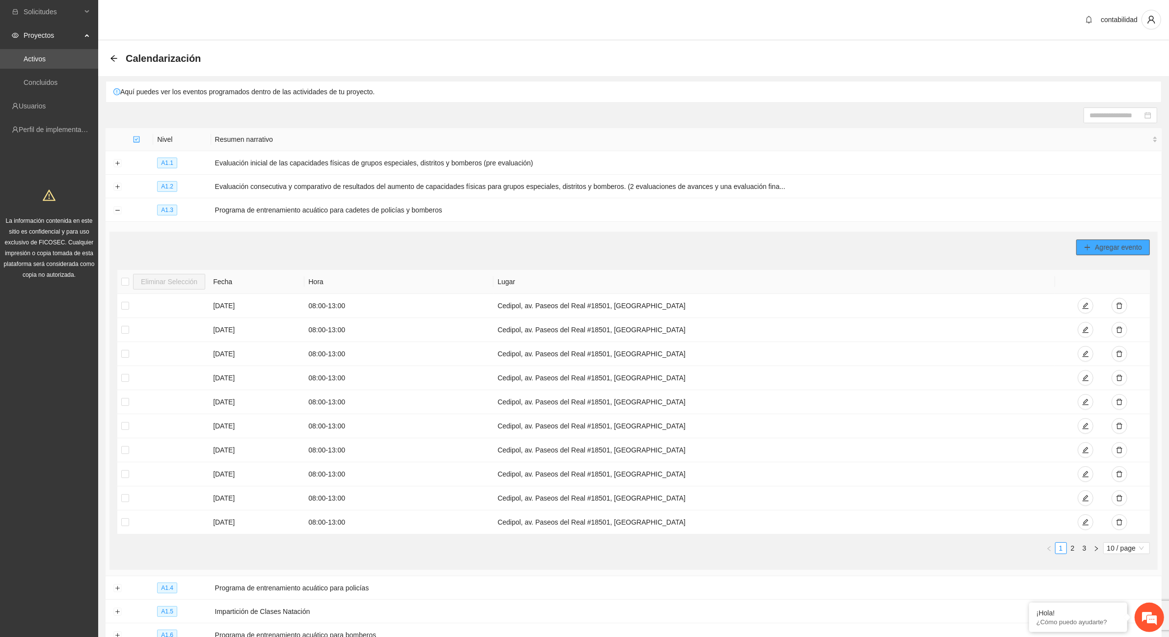
click at [1095, 245] on span "Agregar evento" at bounding box center [1118, 247] width 47 height 11
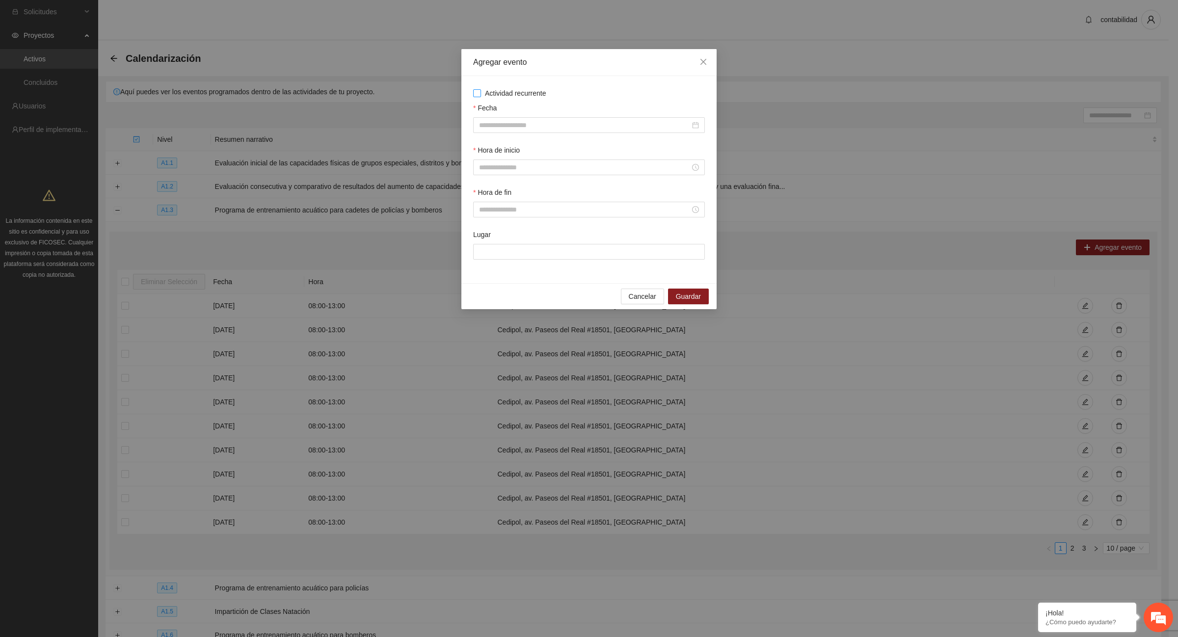
click at [483, 95] on span "Actividad recurrente" at bounding box center [515, 93] width 69 height 11
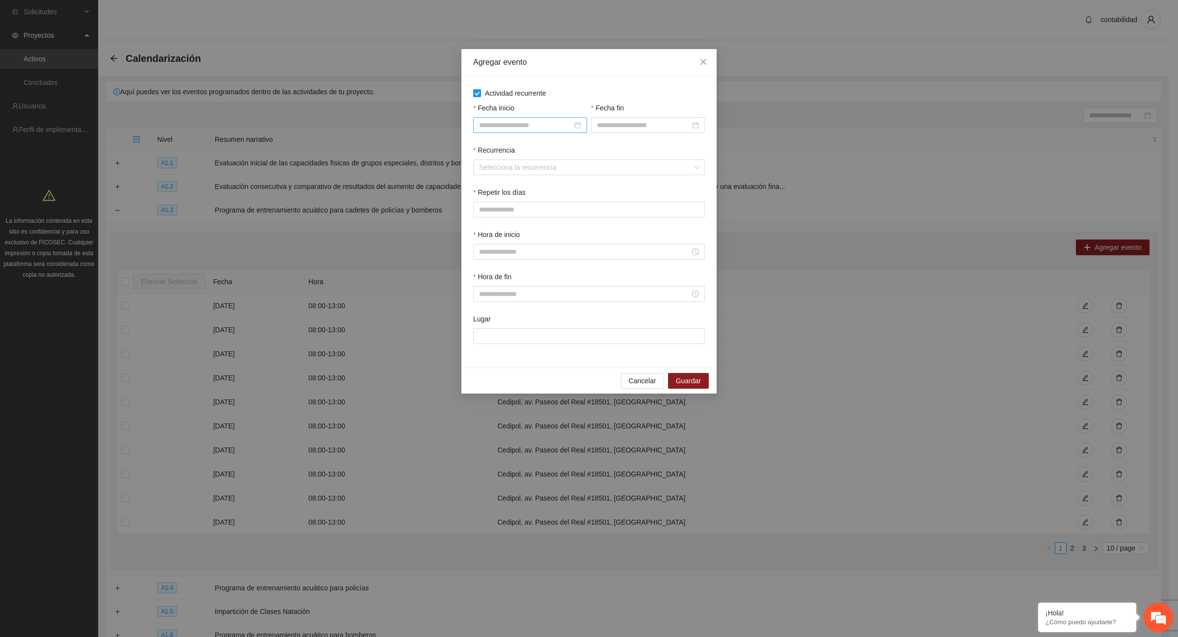
click at [577, 128] on div at bounding box center [530, 125] width 102 height 11
type input "**********"
click at [508, 183] on div "1" at bounding box center [505, 183] width 12 height 12
click at [626, 123] on input "Fecha fin" at bounding box center [643, 125] width 93 height 11
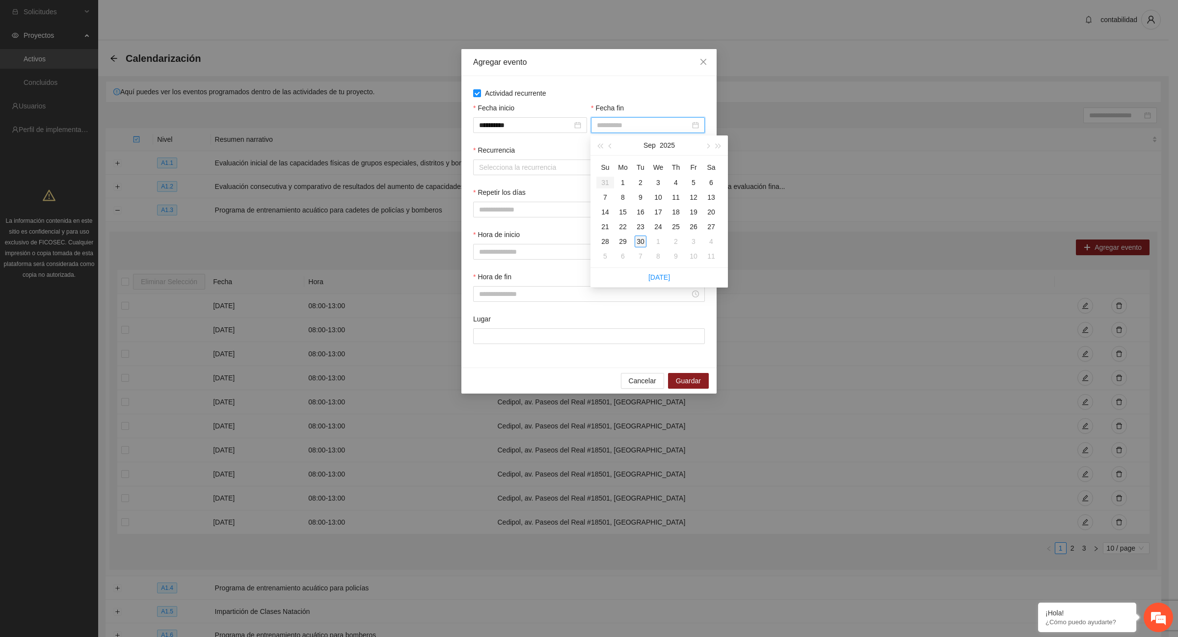
type input "**********"
click at [644, 241] on div "30" at bounding box center [641, 242] width 12 height 12
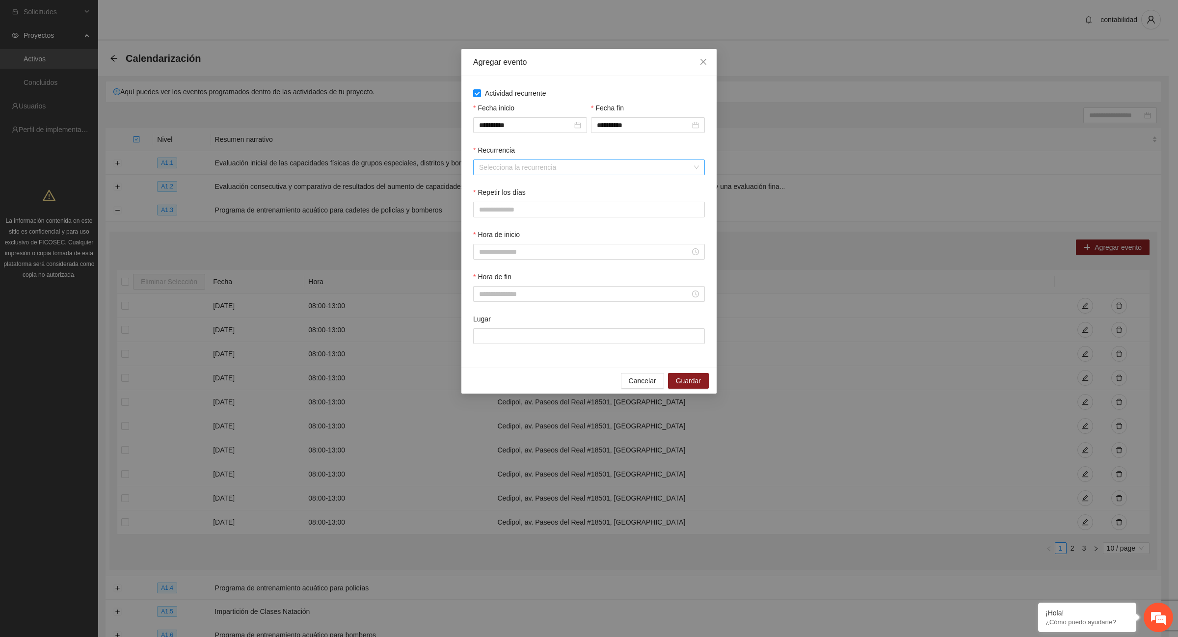
click at [521, 175] on input "Recurrencia" at bounding box center [585, 167] width 213 height 15
click at [511, 189] on div "Semanalmente" at bounding box center [589, 187] width 220 height 11
click at [502, 206] on button "M" at bounding box center [508, 210] width 22 height 16
click at [489, 211] on button "L" at bounding box center [483, 210] width 20 height 16
click at [532, 210] on span "X" at bounding box center [532, 209] width 4 height 11
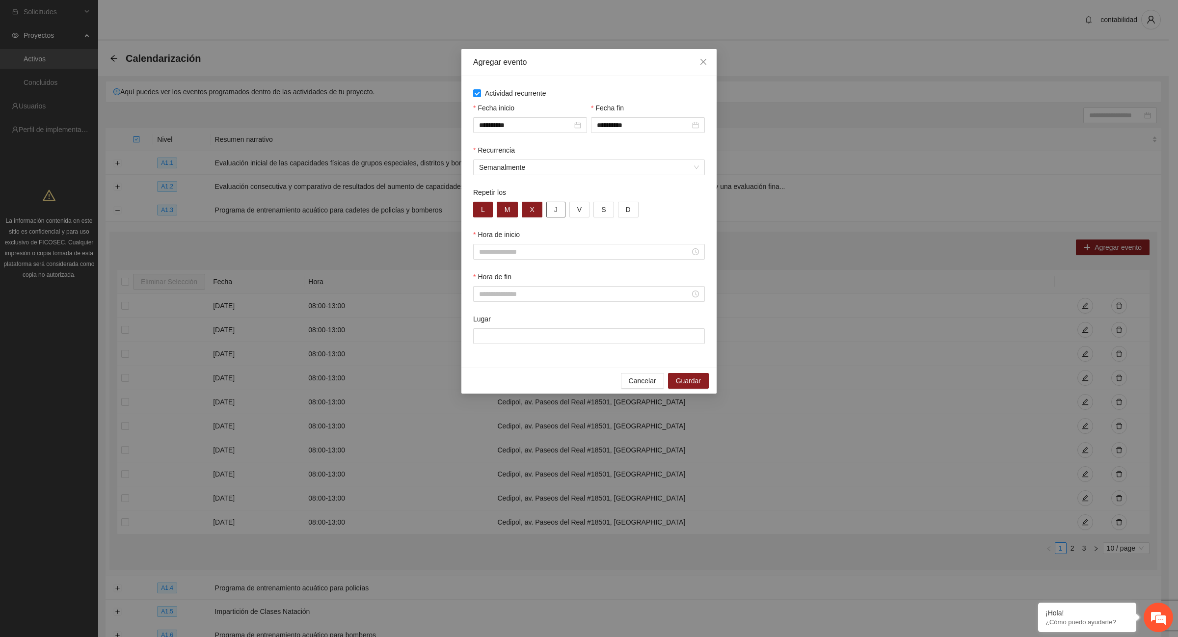
click at [551, 212] on button "J" at bounding box center [555, 210] width 19 height 16
click at [581, 212] on button "V" at bounding box center [579, 210] width 20 height 16
click at [580, 255] on input "Hora de inicio" at bounding box center [584, 251] width 211 height 11
click at [483, 319] on div "08" at bounding box center [486, 321] width 27 height 14
type input "*****"
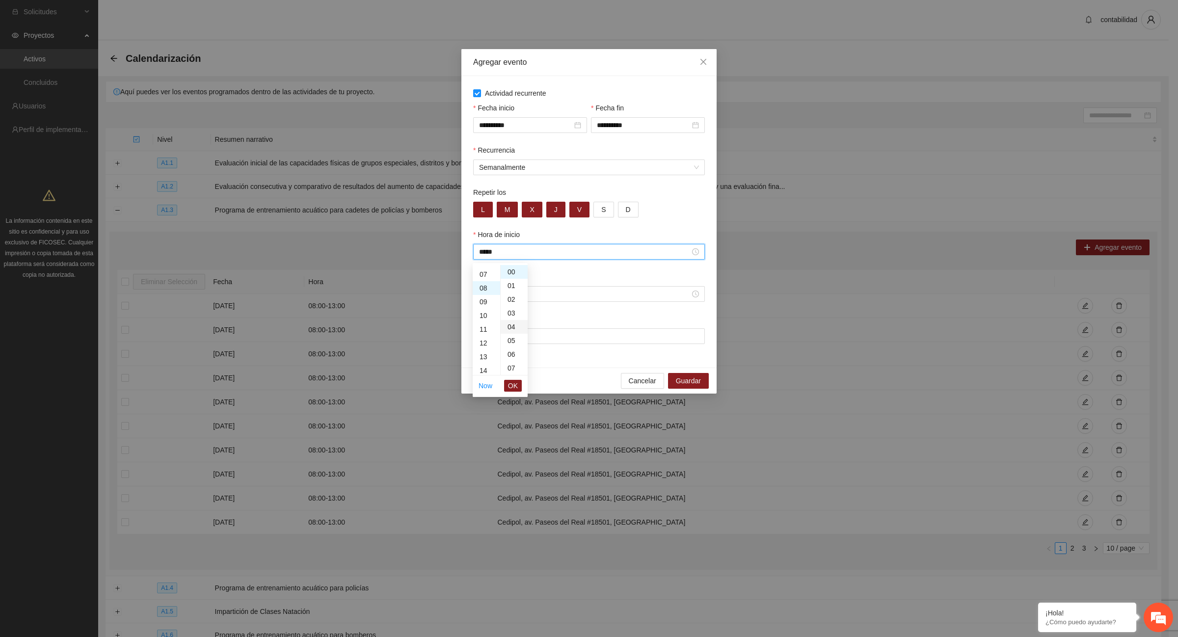
scroll to position [109, 0]
click at [512, 387] on span "OK" at bounding box center [513, 385] width 10 height 11
click at [507, 299] on input "Hora de fin" at bounding box center [584, 294] width 211 height 11
click at [484, 373] on div "13" at bounding box center [486, 371] width 27 height 14
type input "*****"
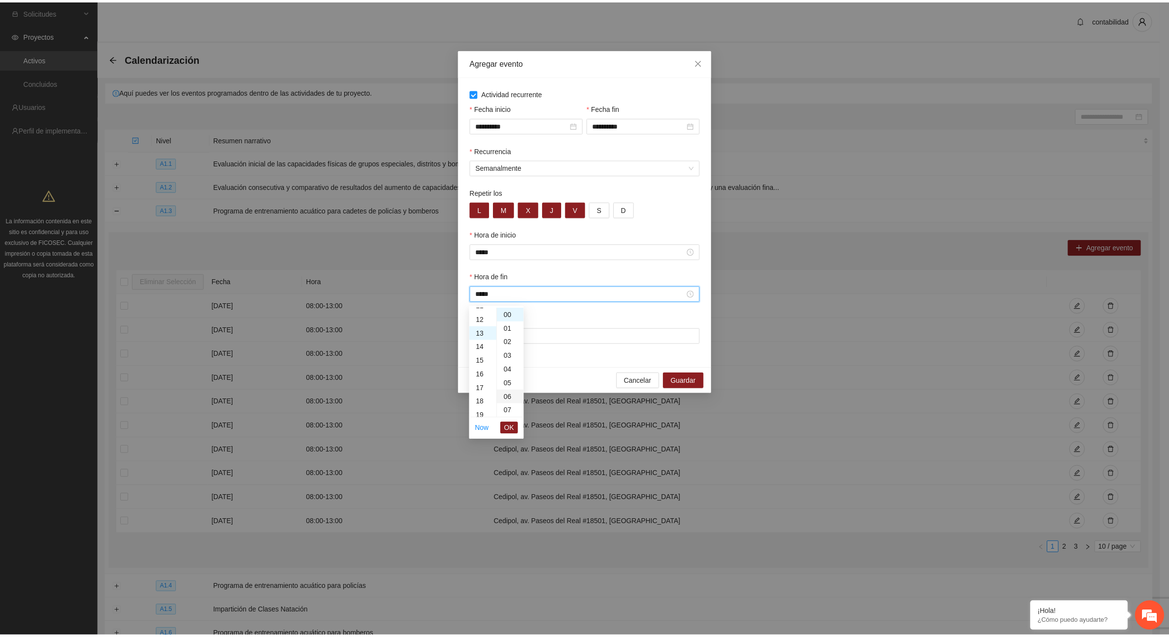
scroll to position [178, 0]
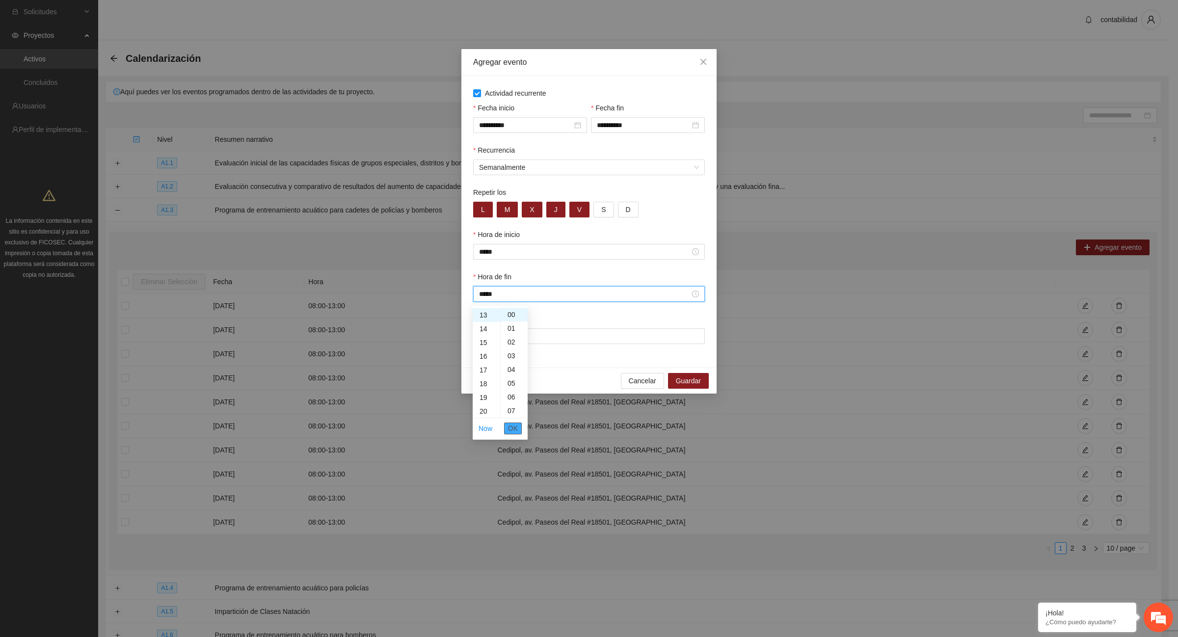
click at [511, 428] on span "OK" at bounding box center [513, 428] width 10 height 11
click at [511, 344] on input "Lugar" at bounding box center [589, 336] width 232 height 16
type input "**********"
click at [683, 379] on span "Guardar" at bounding box center [688, 381] width 25 height 11
